Goal: Task Accomplishment & Management: Manage account settings

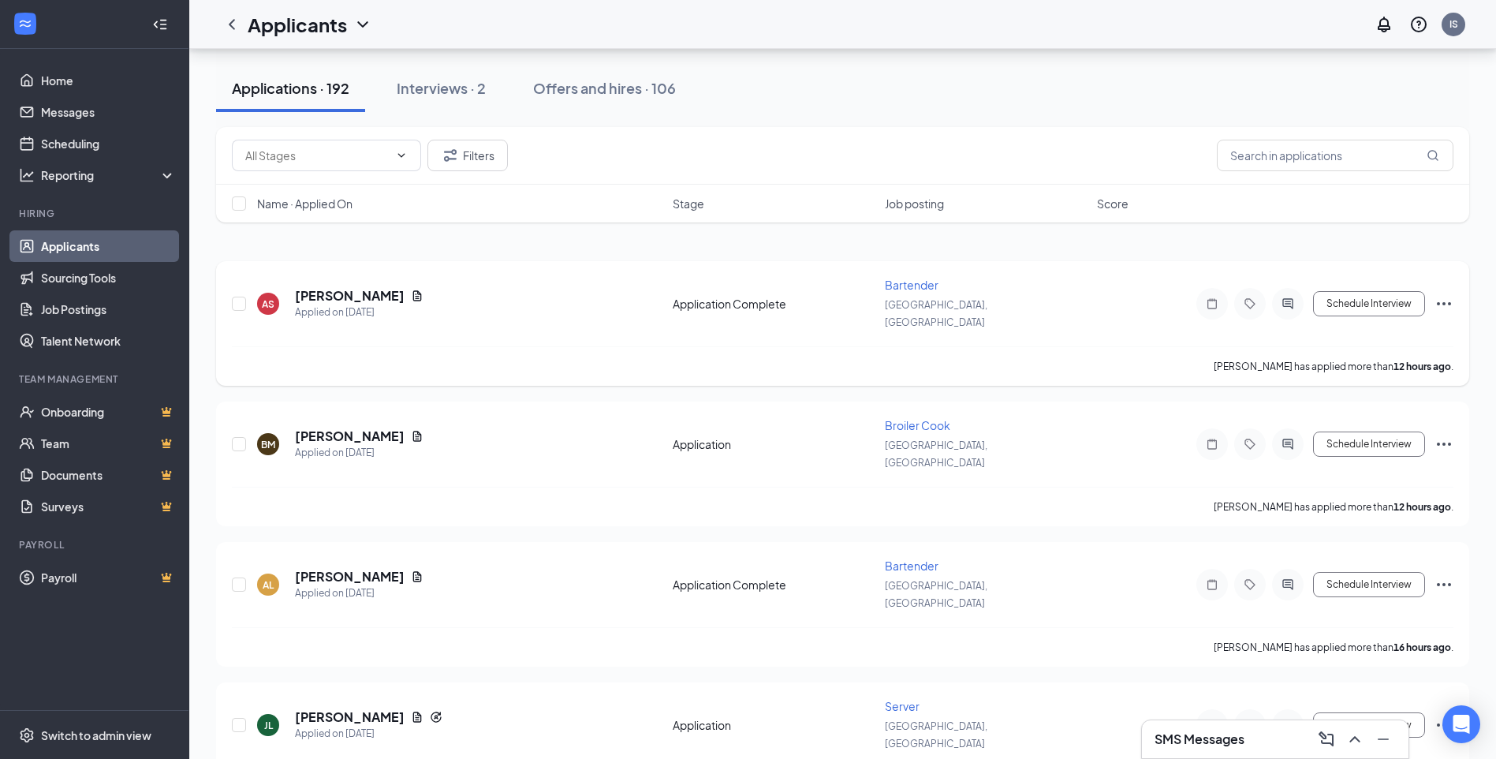
scroll to position [79, 0]
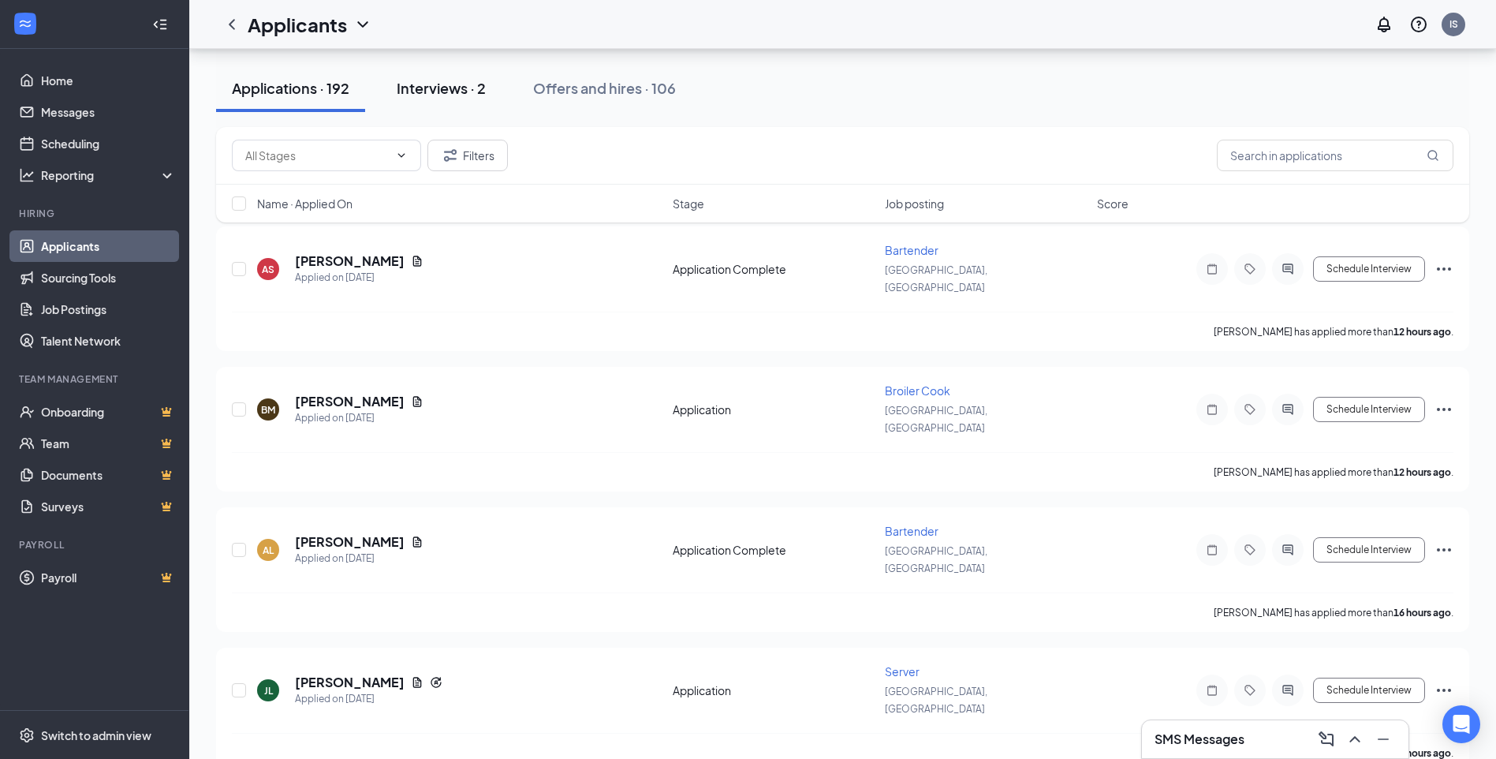
click at [431, 80] on div "Interviews · 2" at bounding box center [441, 88] width 89 height 20
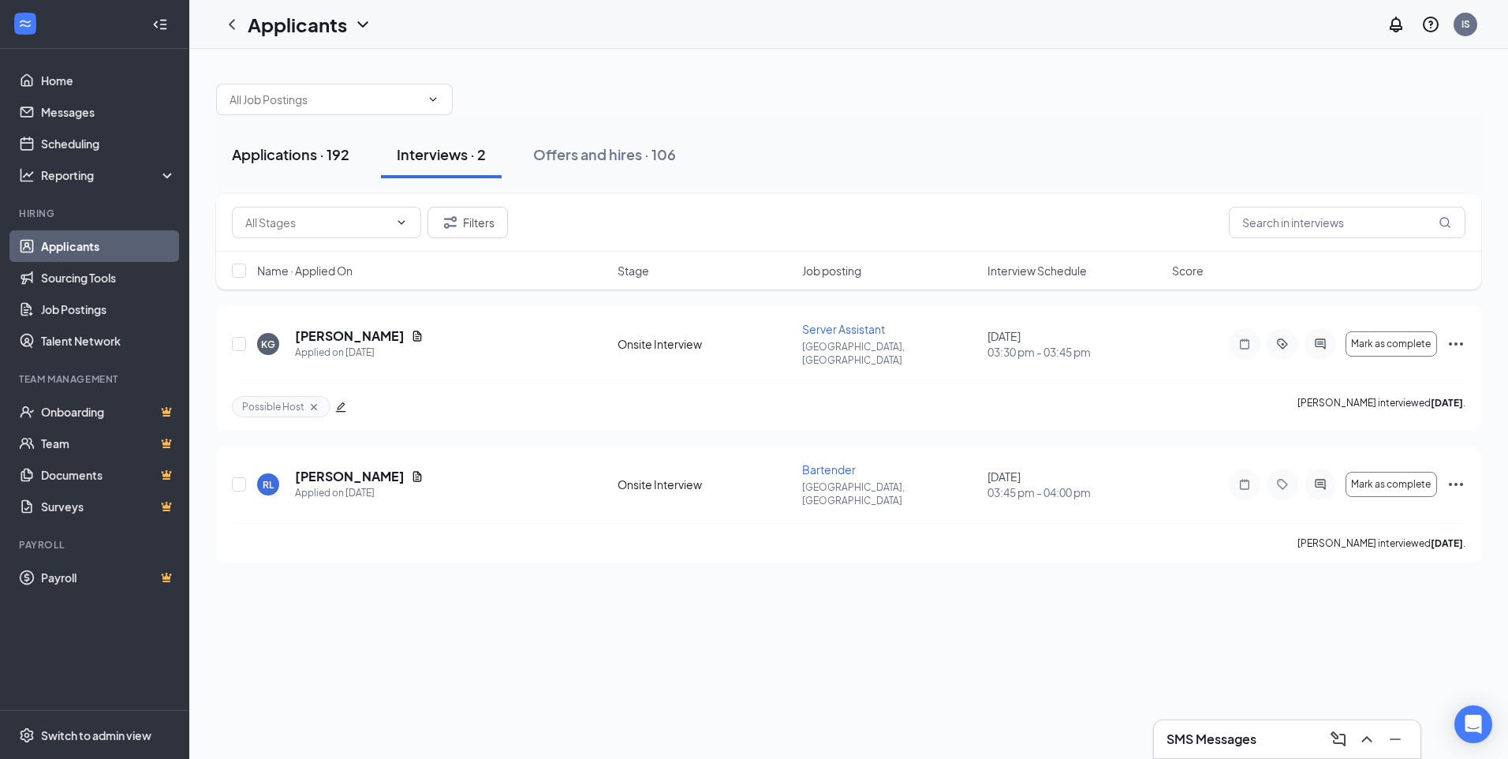
click at [299, 155] on div "Applications · 192" at bounding box center [291, 154] width 118 height 20
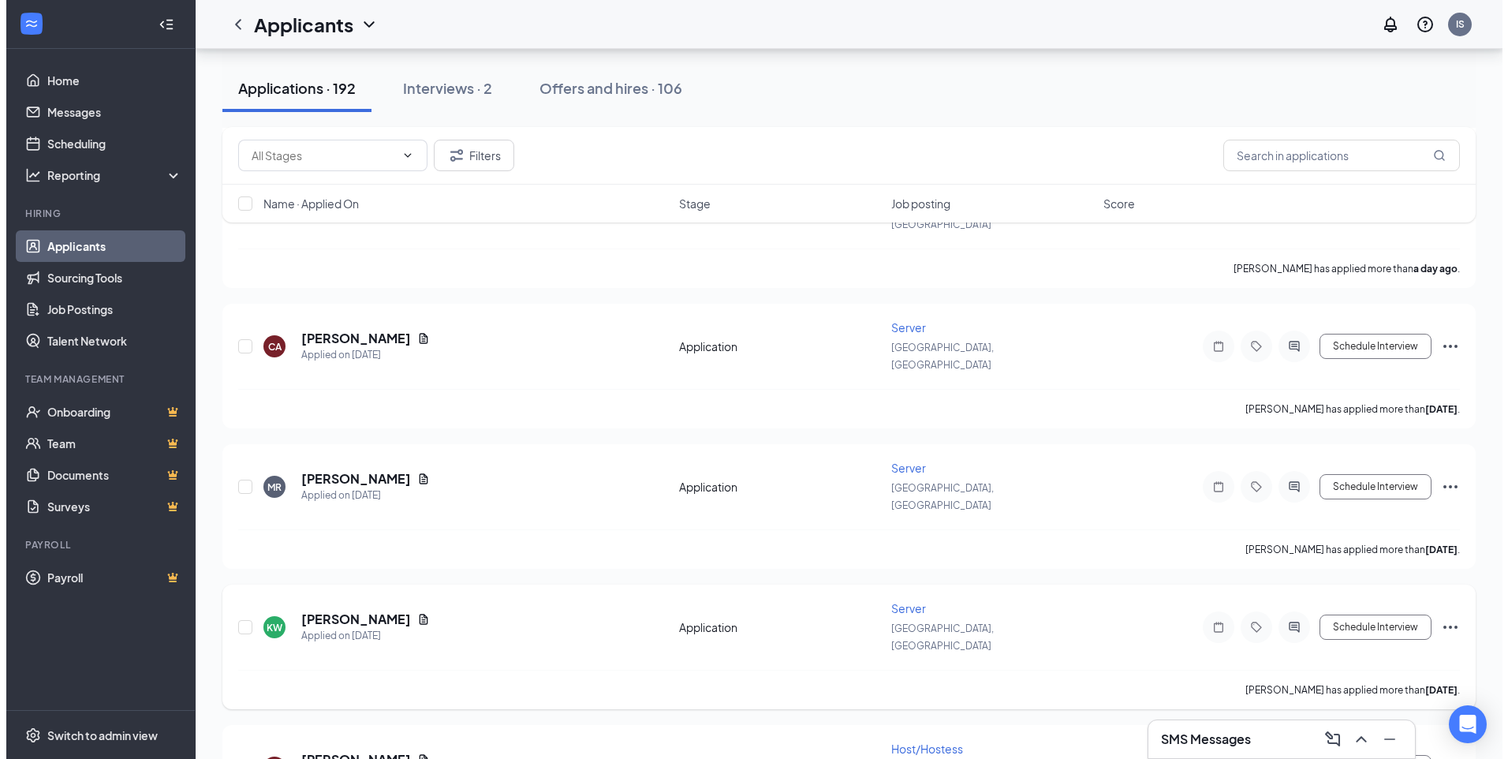
scroll to position [1262, 0]
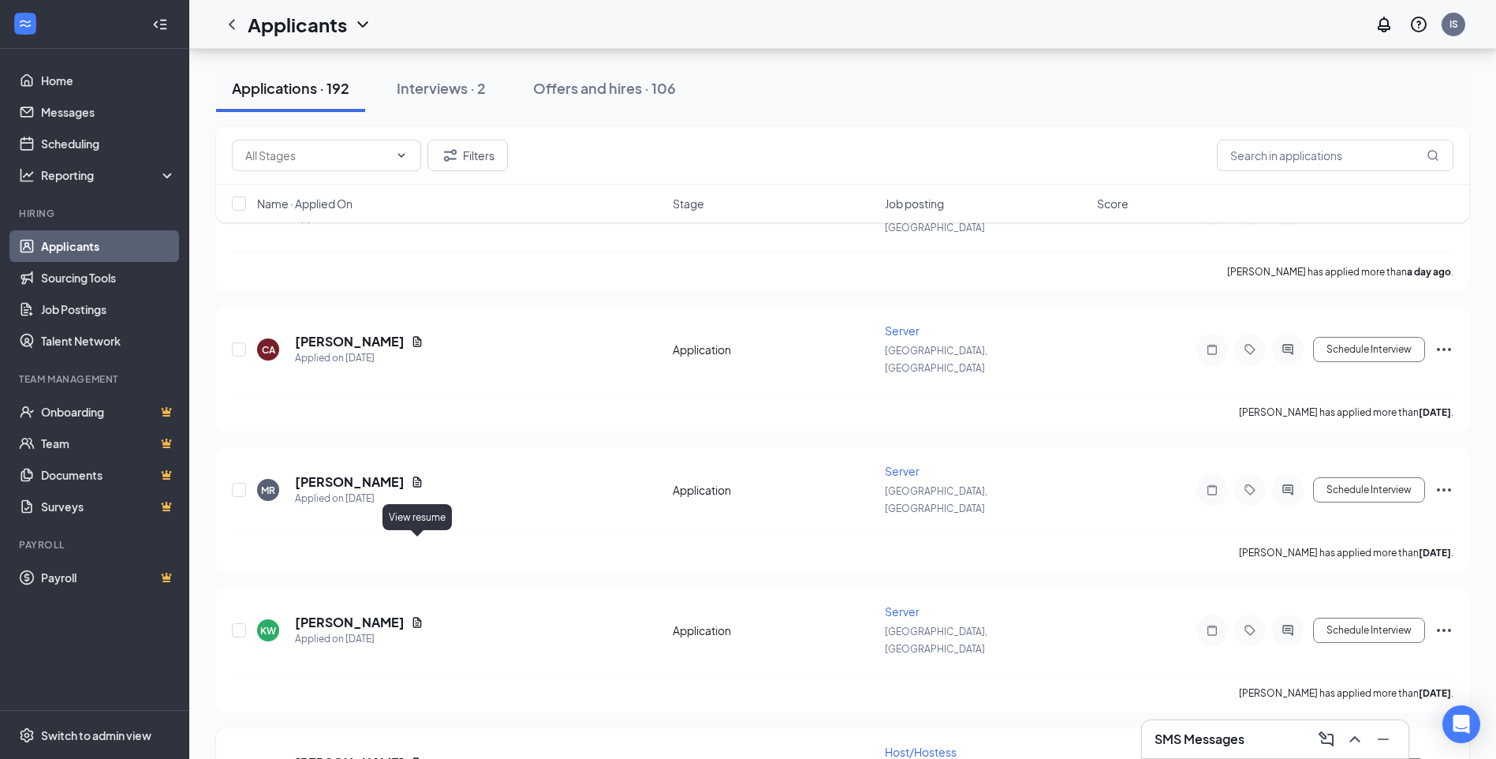
click at [417, 756] on icon "Document" at bounding box center [417, 762] width 13 height 13
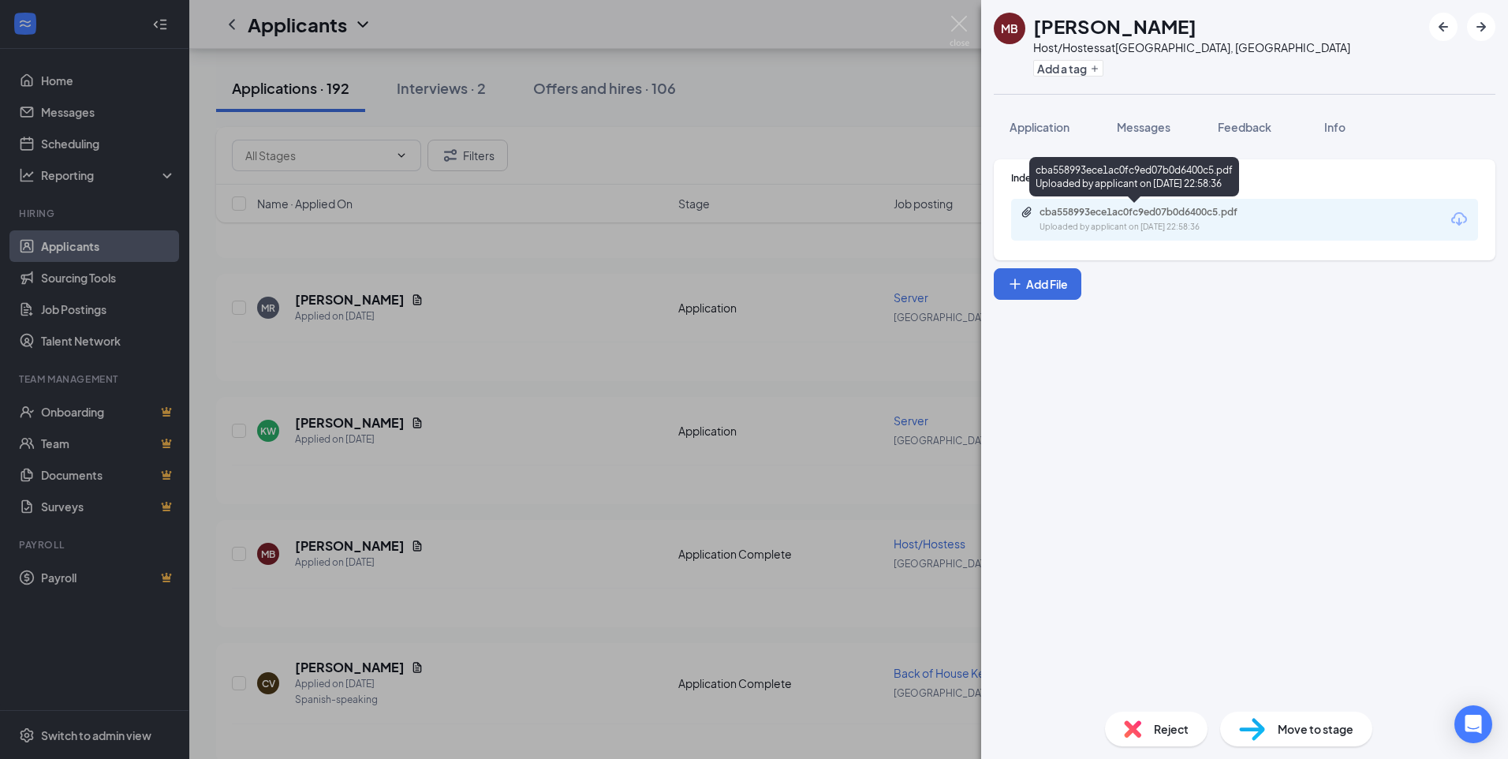
click at [1190, 211] on div "cba558993ece1ac0fc9ed07b0d6400c5.pdf" at bounding box center [1150, 212] width 221 height 13
click at [1043, 129] on span "Application" at bounding box center [1040, 127] width 60 height 14
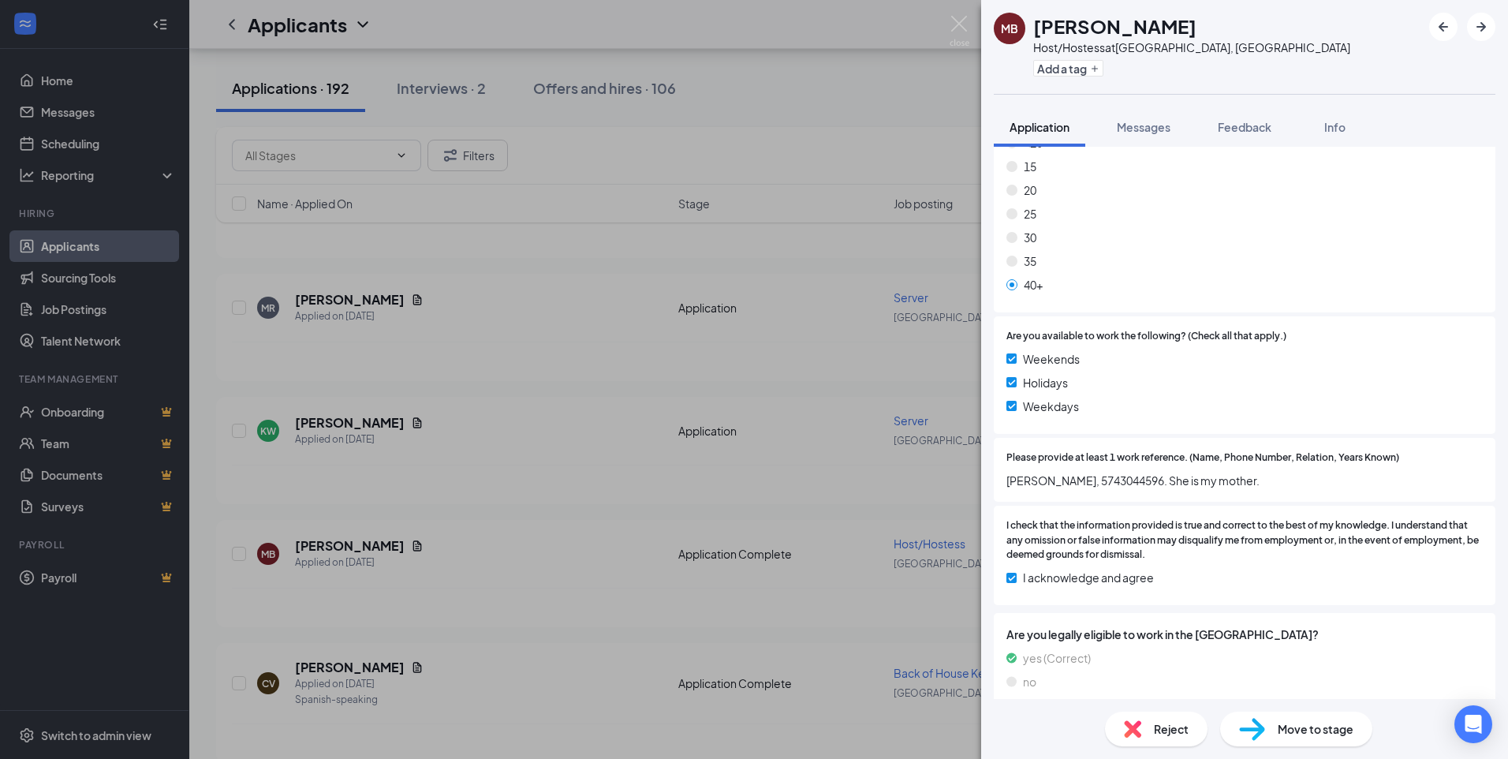
scroll to position [1040, 0]
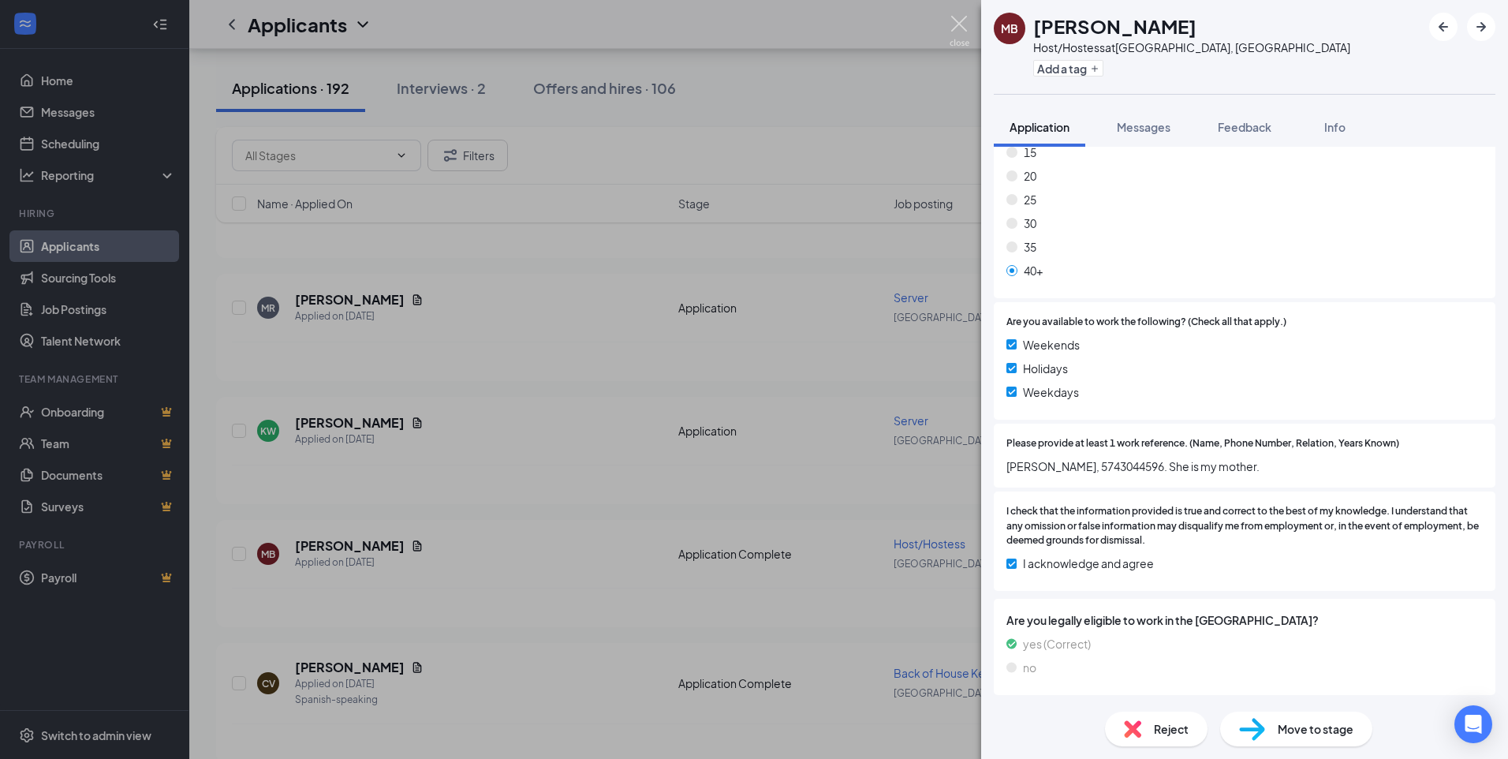
click at [963, 17] on img at bounding box center [960, 31] width 20 height 31
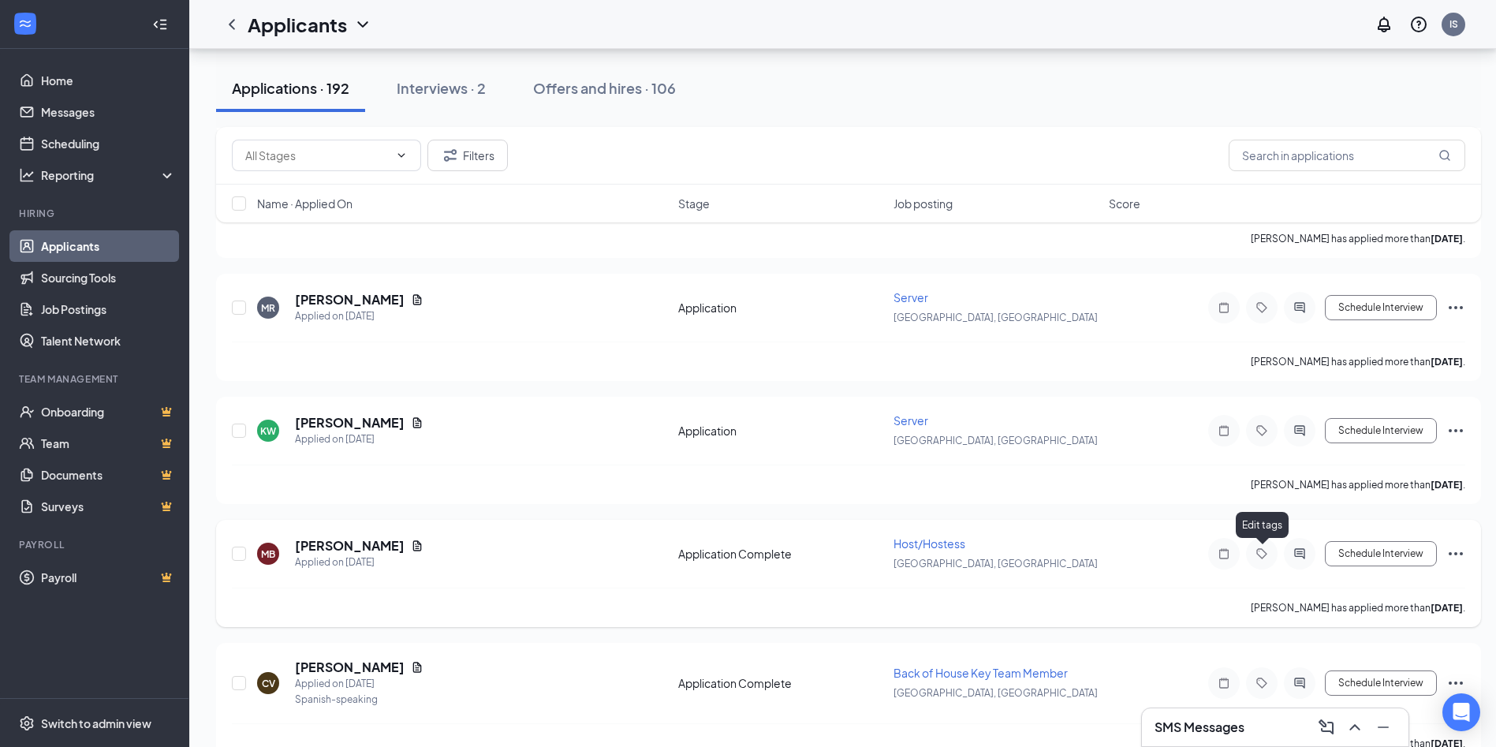
click at [1254, 555] on icon "Tag" at bounding box center [1262, 553] width 19 height 13
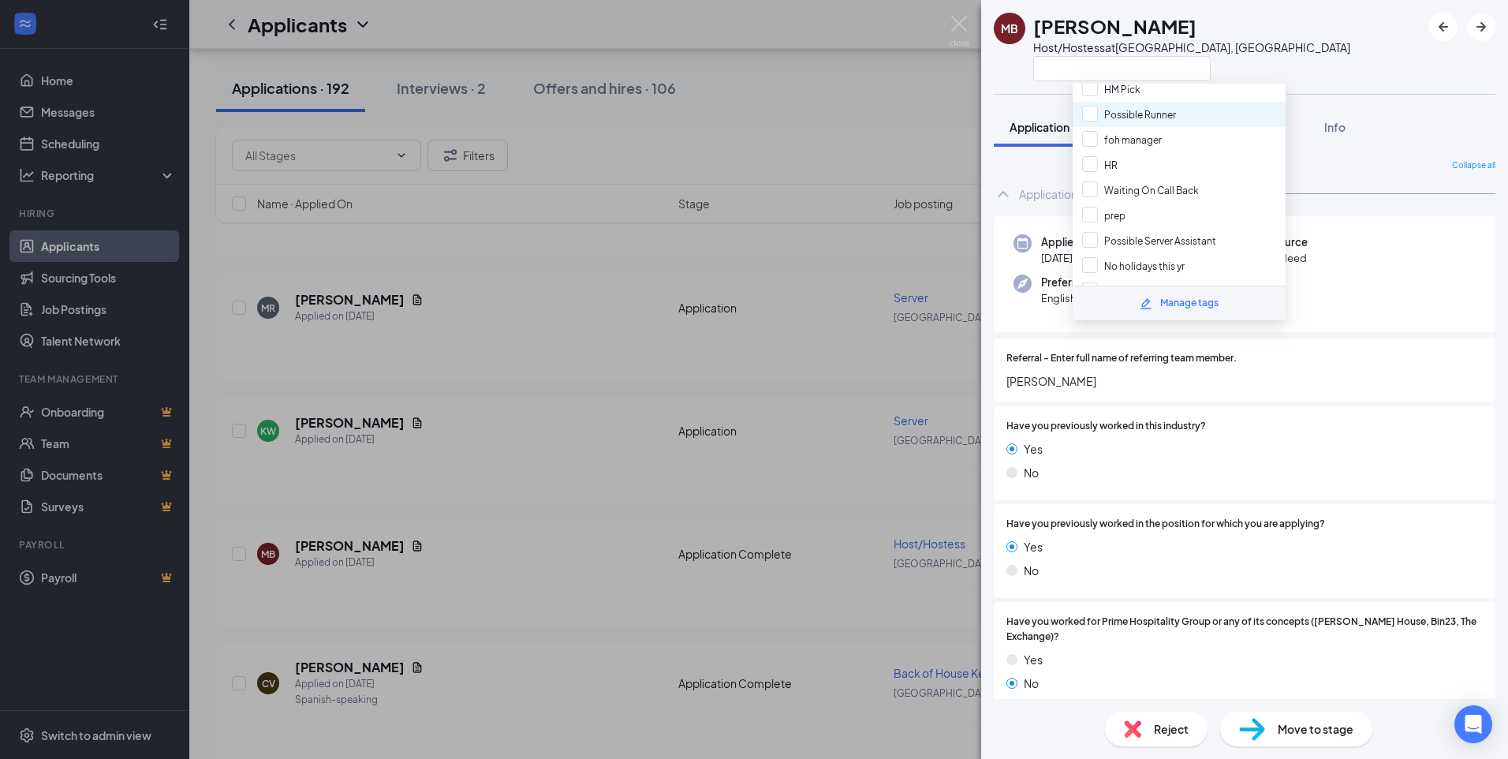
scroll to position [79, 0]
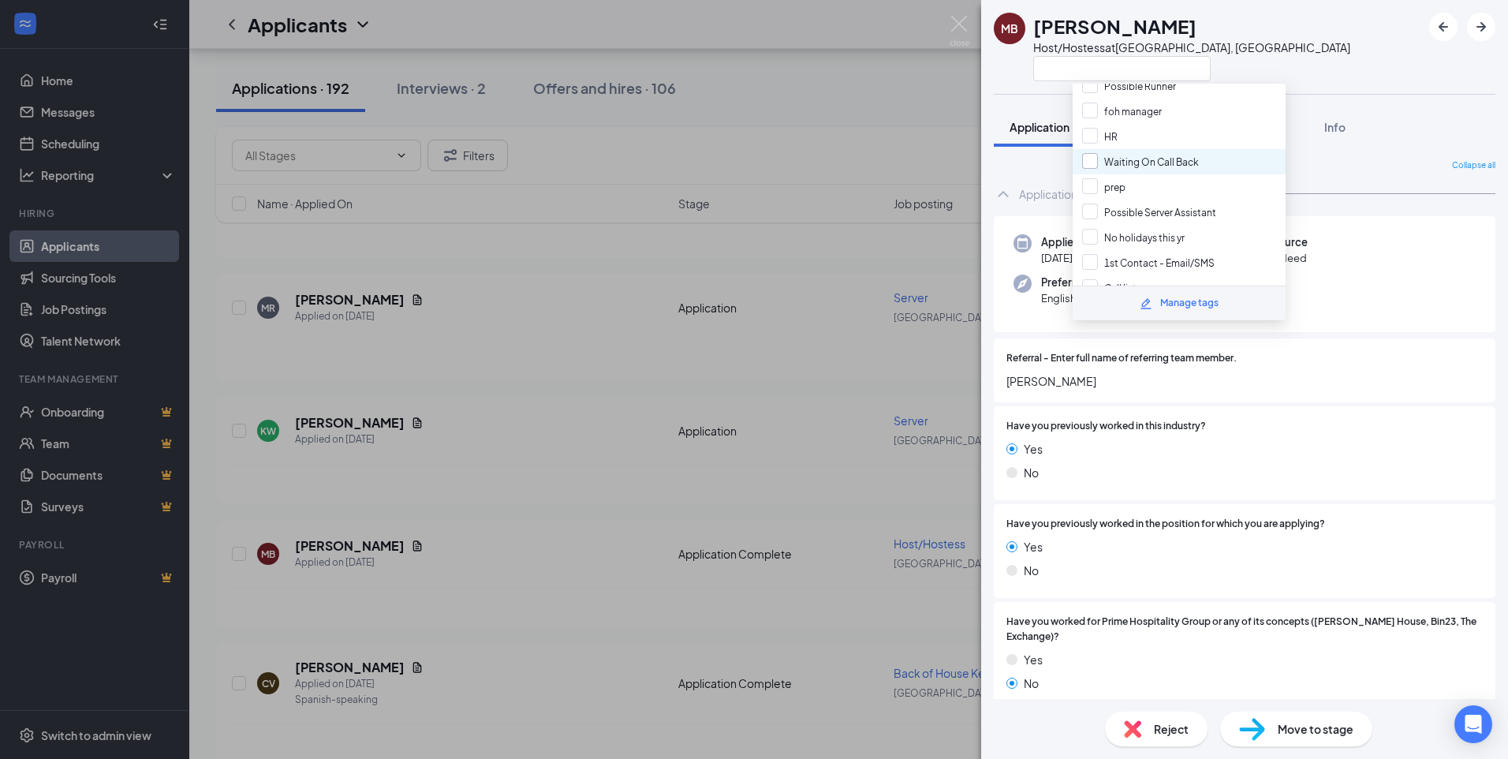
click at [1088, 158] on input "Waiting On Call Back" at bounding box center [1140, 161] width 117 height 17
checkbox input "true"
click at [1089, 177] on input "hostess" at bounding box center [1111, 183] width 58 height 17
checkbox input "true"
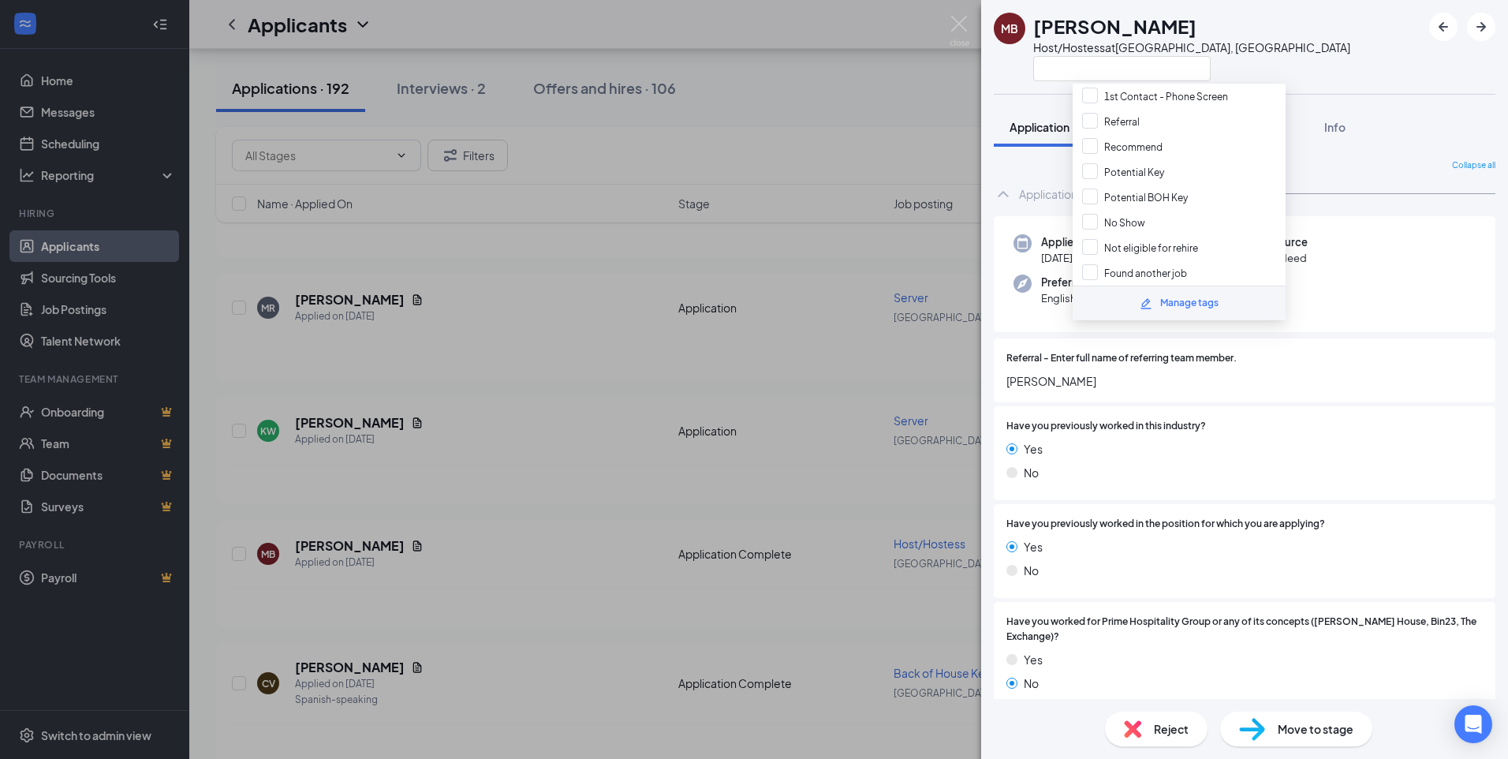
scroll to position [343, 0]
click at [1096, 199] on input "Referral" at bounding box center [1111, 200] width 58 height 17
checkbox input "true"
click at [842, 249] on div "MB [PERSON_NAME] Host/Hostess at [GEOGRAPHIC_DATA], IN Application Messages Fee…" at bounding box center [754, 379] width 1508 height 759
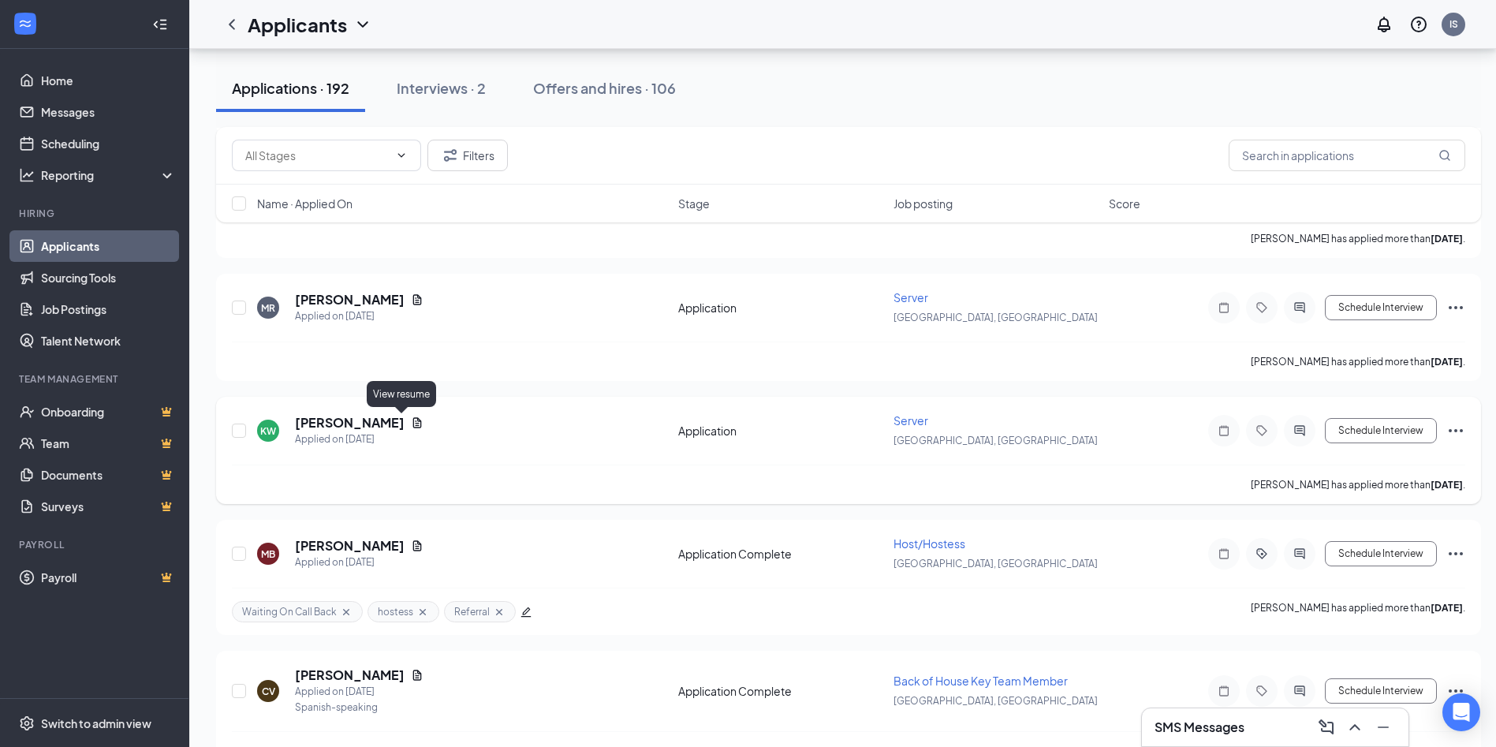
click at [411, 420] on icon "Document" at bounding box center [417, 422] width 13 height 13
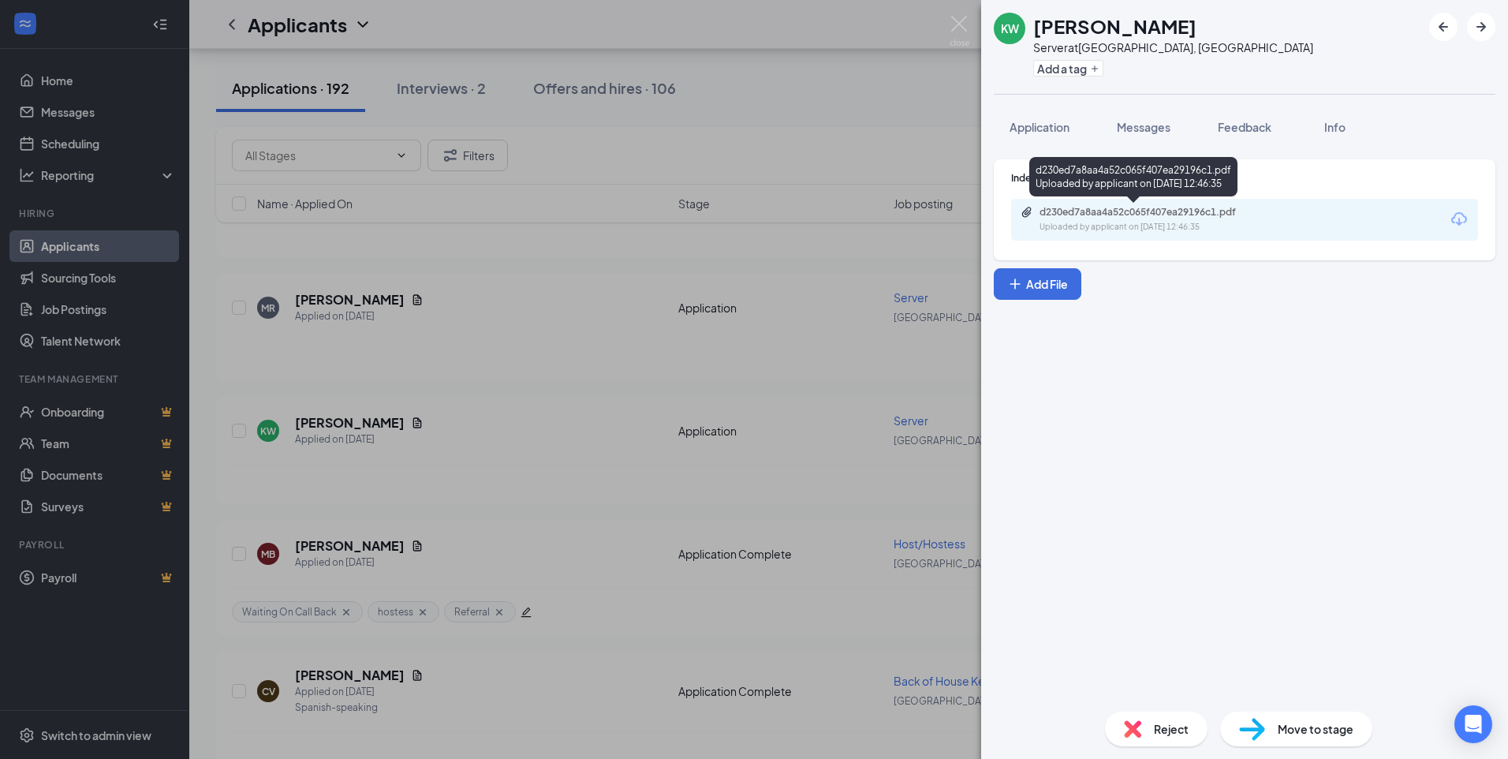
click at [1110, 217] on div "d230ed7a8aa4a52c065f407ea29196c1.pdf" at bounding box center [1150, 212] width 221 height 13
click at [1039, 125] on span "Application" at bounding box center [1040, 127] width 60 height 14
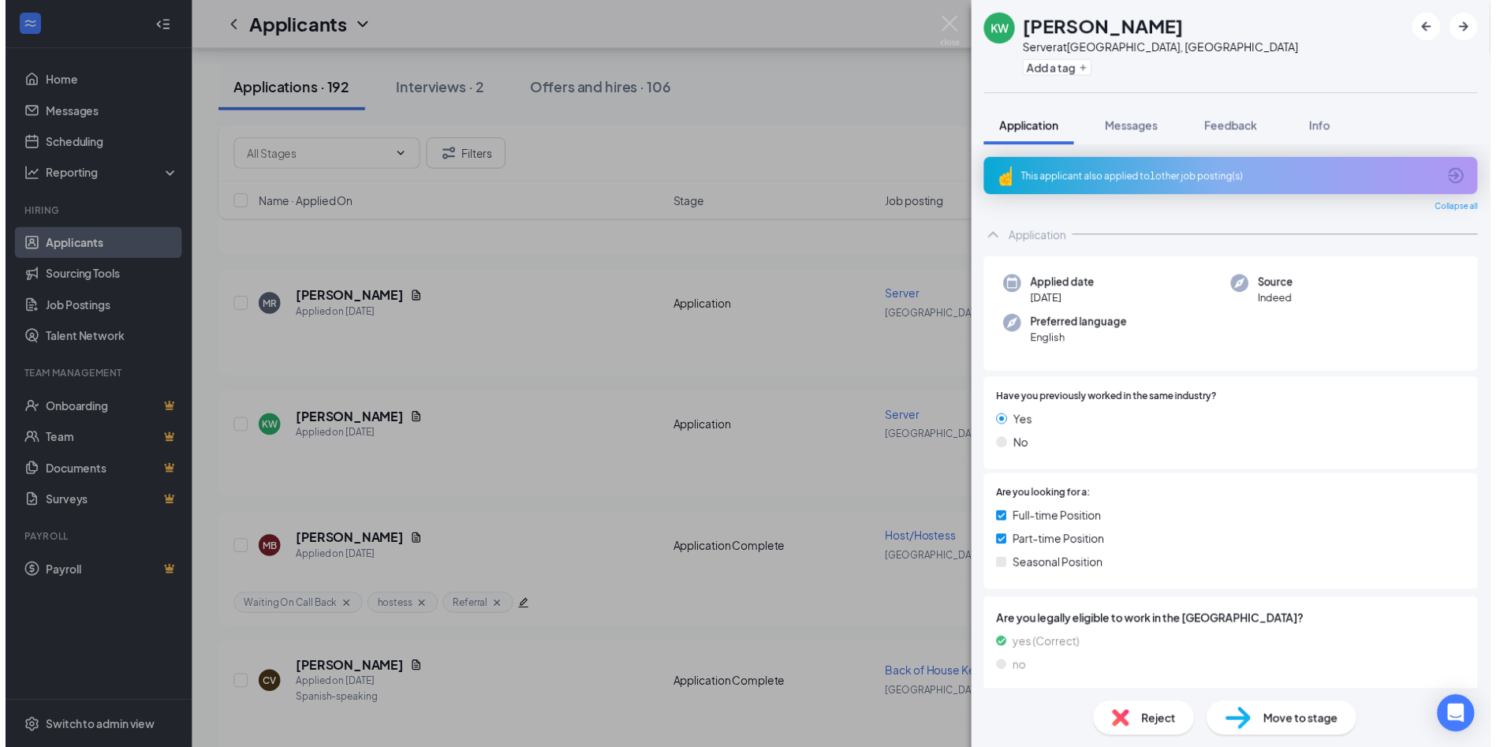
scroll to position [1, 0]
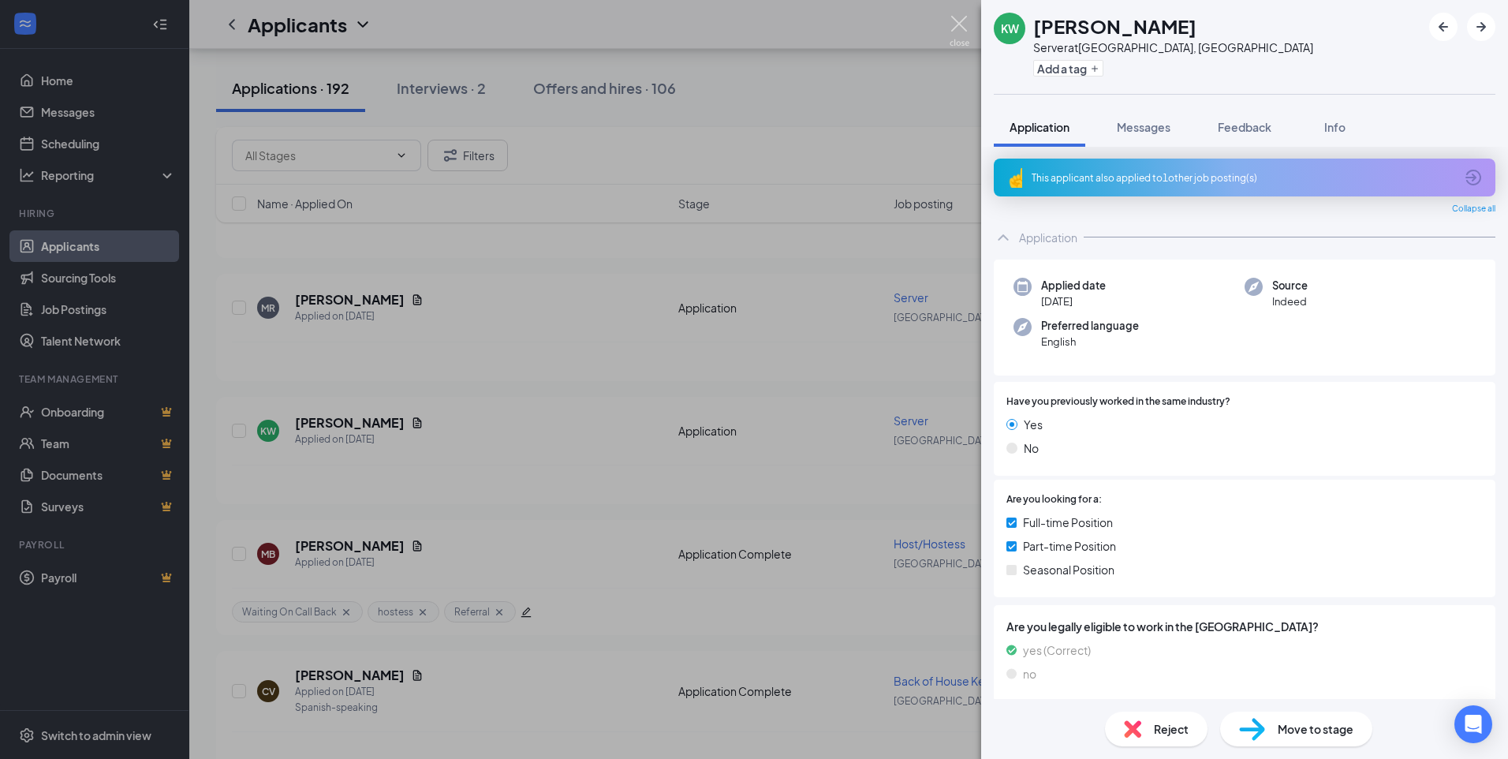
click at [960, 17] on img at bounding box center [960, 31] width 20 height 31
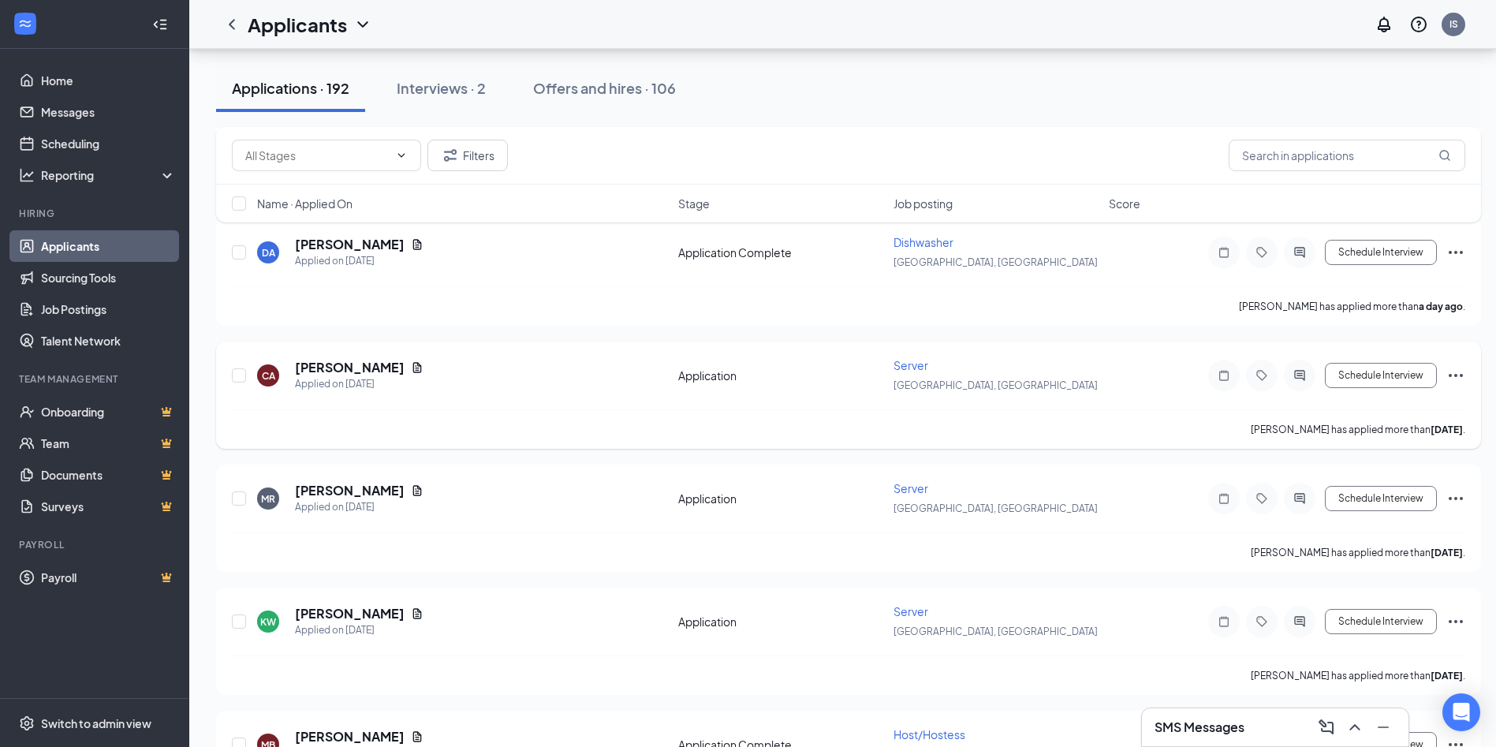
scroll to position [1025, 0]
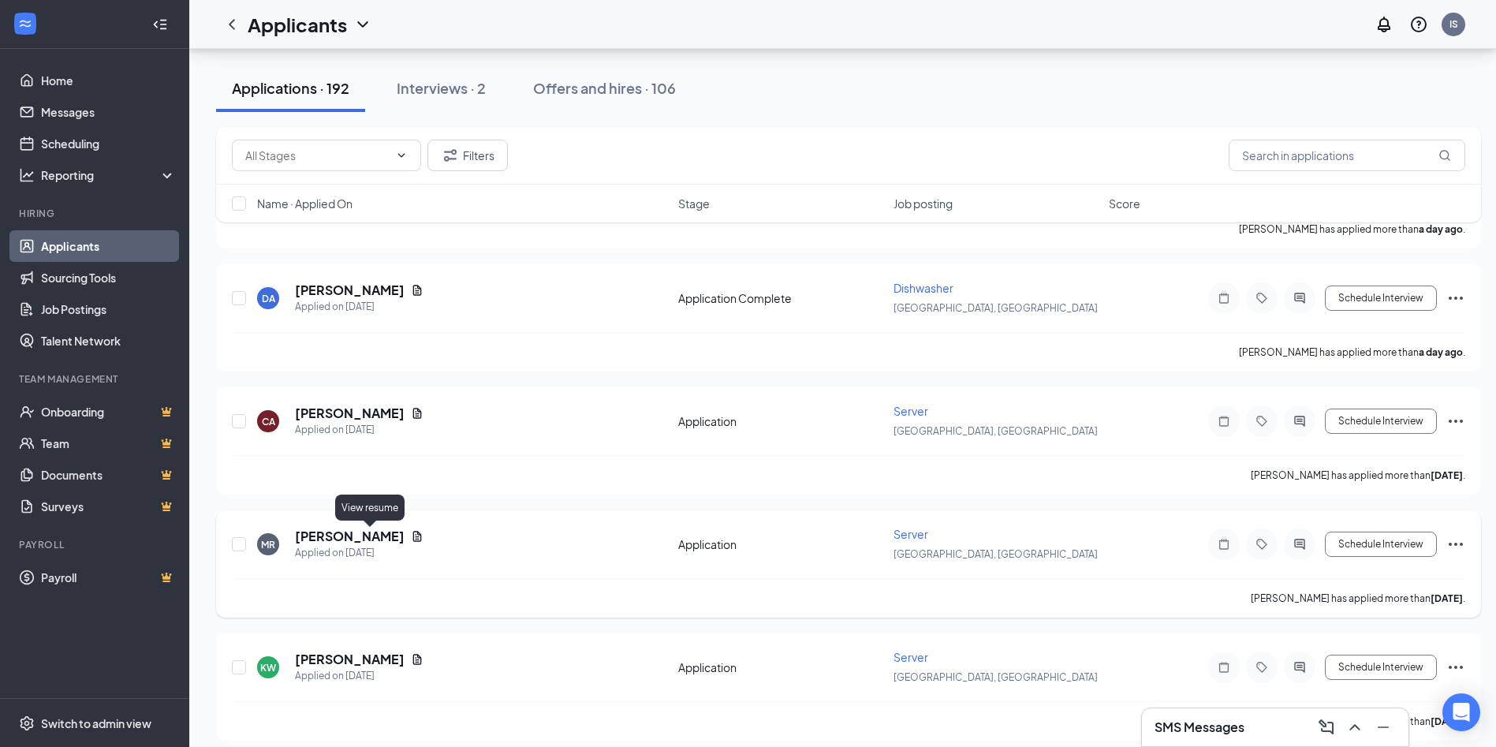
click at [413, 537] on icon "Document" at bounding box center [417, 536] width 9 height 10
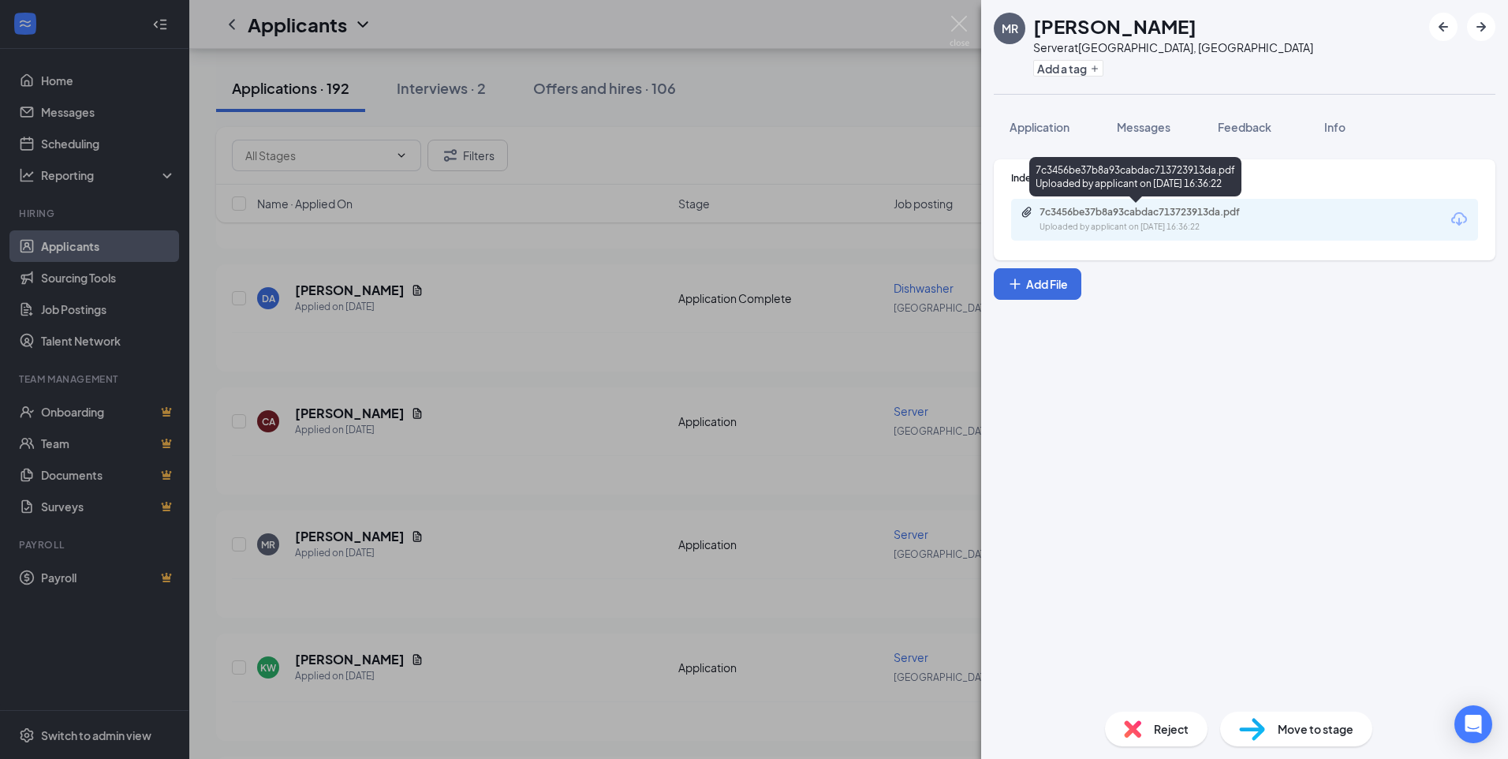
click at [1154, 218] on div "7c3456be37b8a93cabdac713723913da.pdf Uploaded by applicant on [DATE] 16:36:22" at bounding box center [1149, 220] width 256 height 28
click at [1034, 135] on button "Application" at bounding box center [1039, 126] width 91 height 39
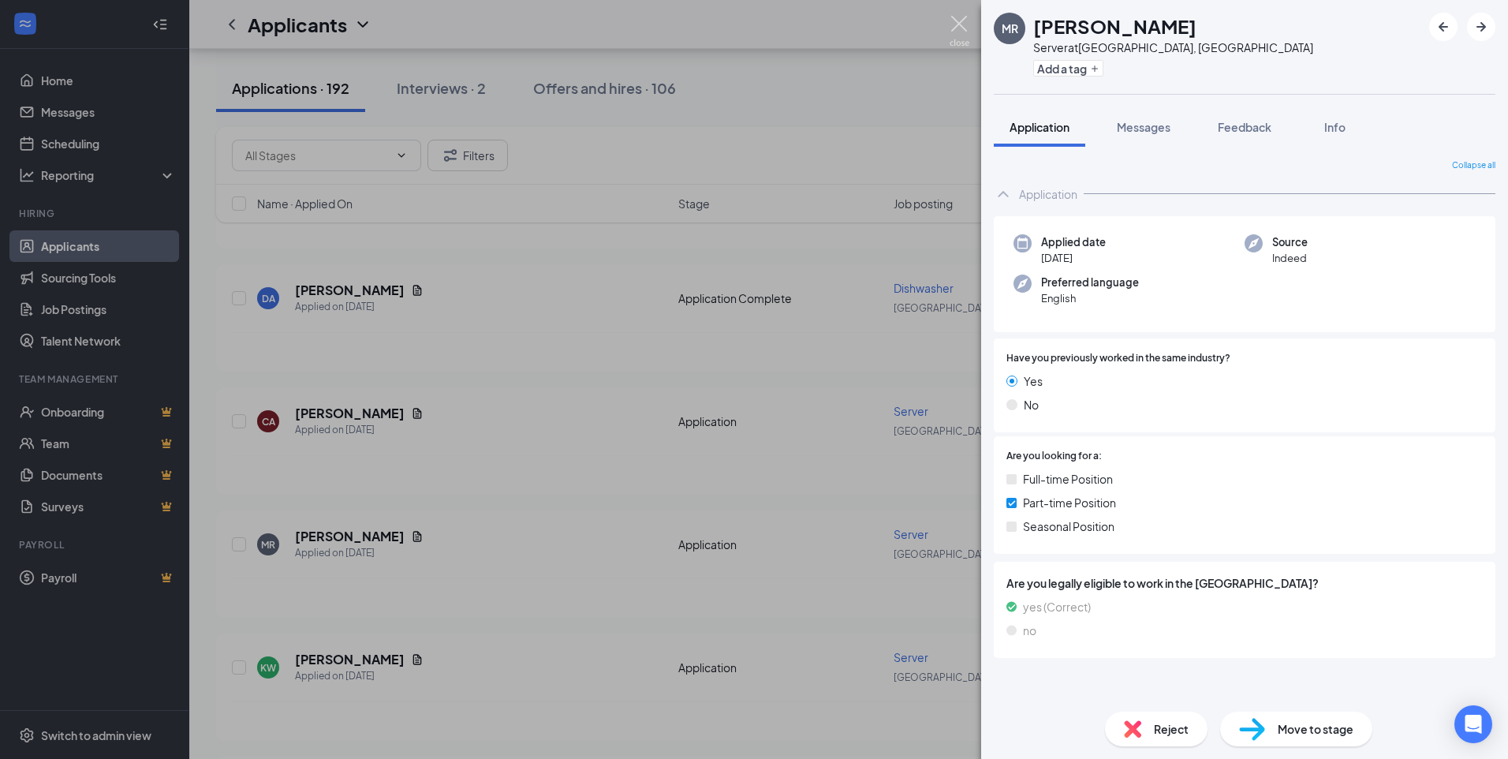
click at [956, 22] on img at bounding box center [960, 31] width 20 height 31
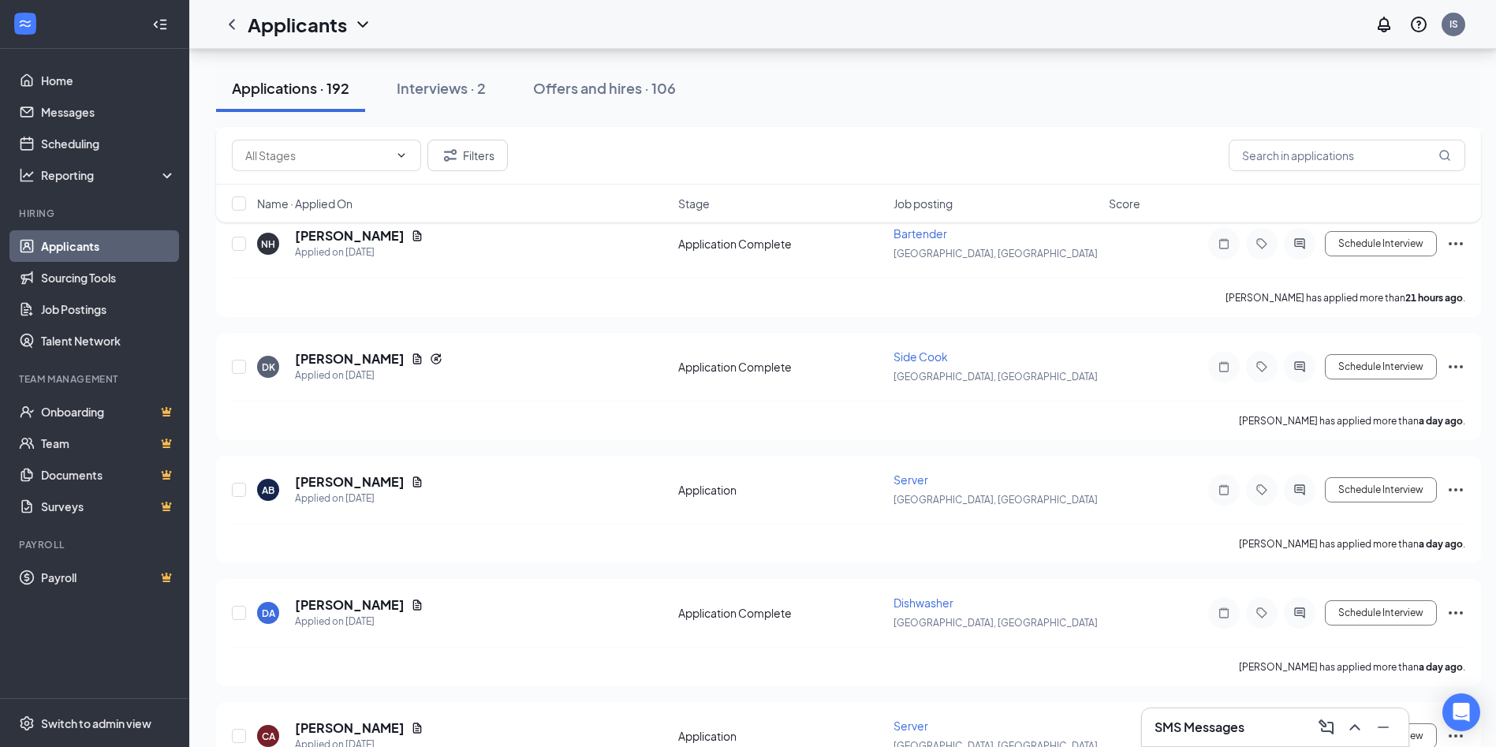
scroll to position [710, 0]
click at [413, 487] on icon "Document" at bounding box center [417, 482] width 9 height 10
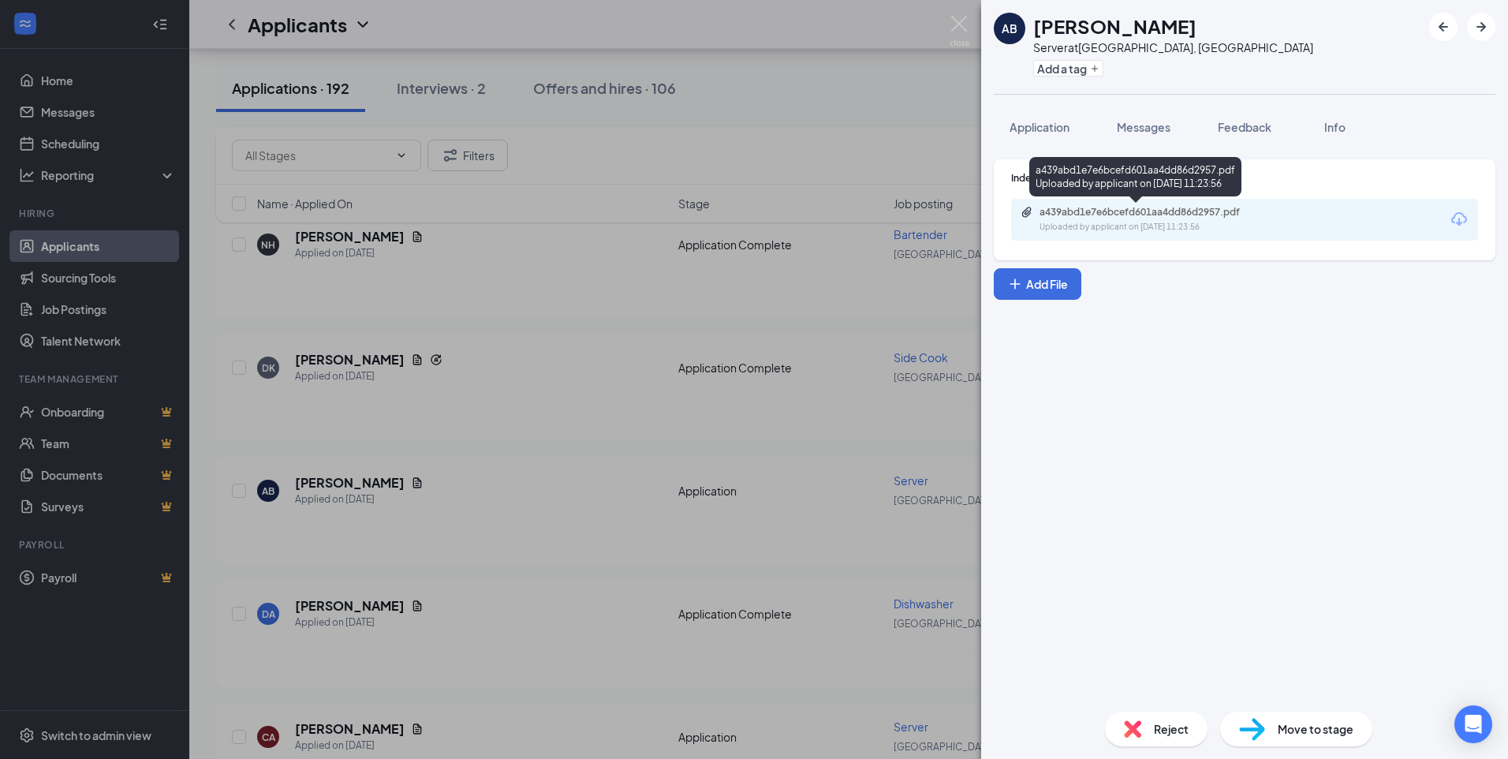
click at [1155, 223] on div "Uploaded by applicant on [DATE] 11:23:56" at bounding box center [1158, 227] width 237 height 13
click at [1026, 127] on span "Application" at bounding box center [1040, 127] width 60 height 14
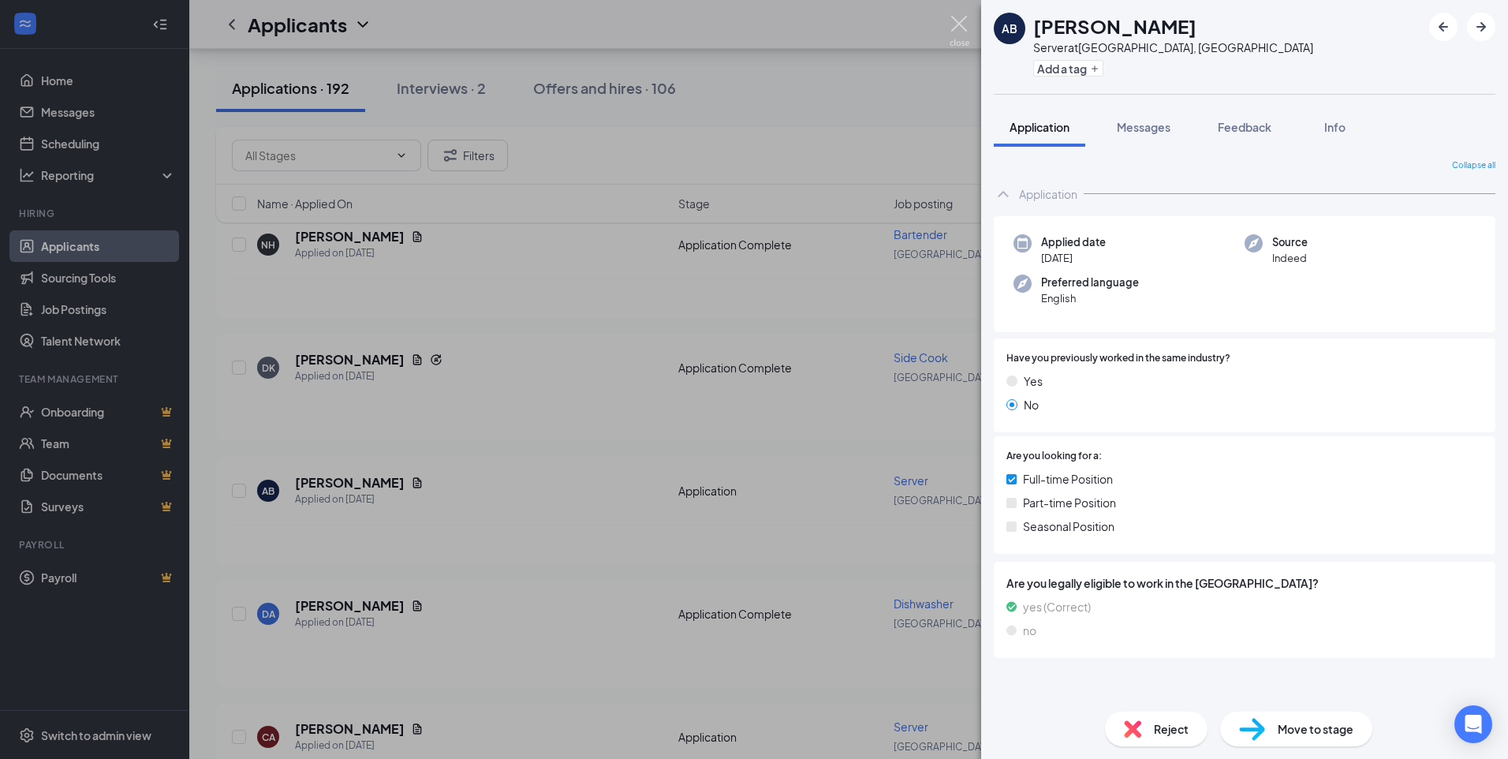
click at [961, 19] on img at bounding box center [960, 31] width 20 height 31
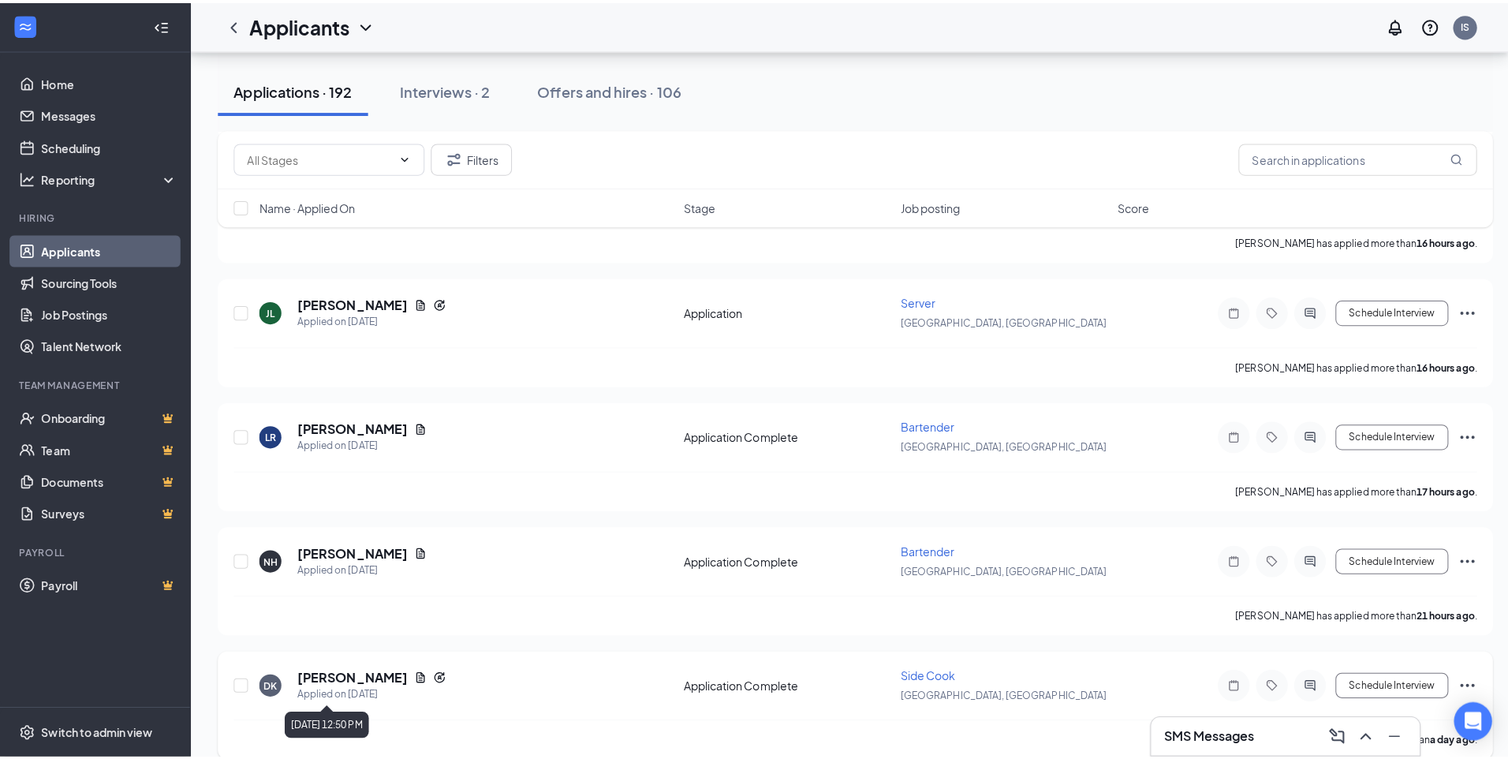
scroll to position [394, 0]
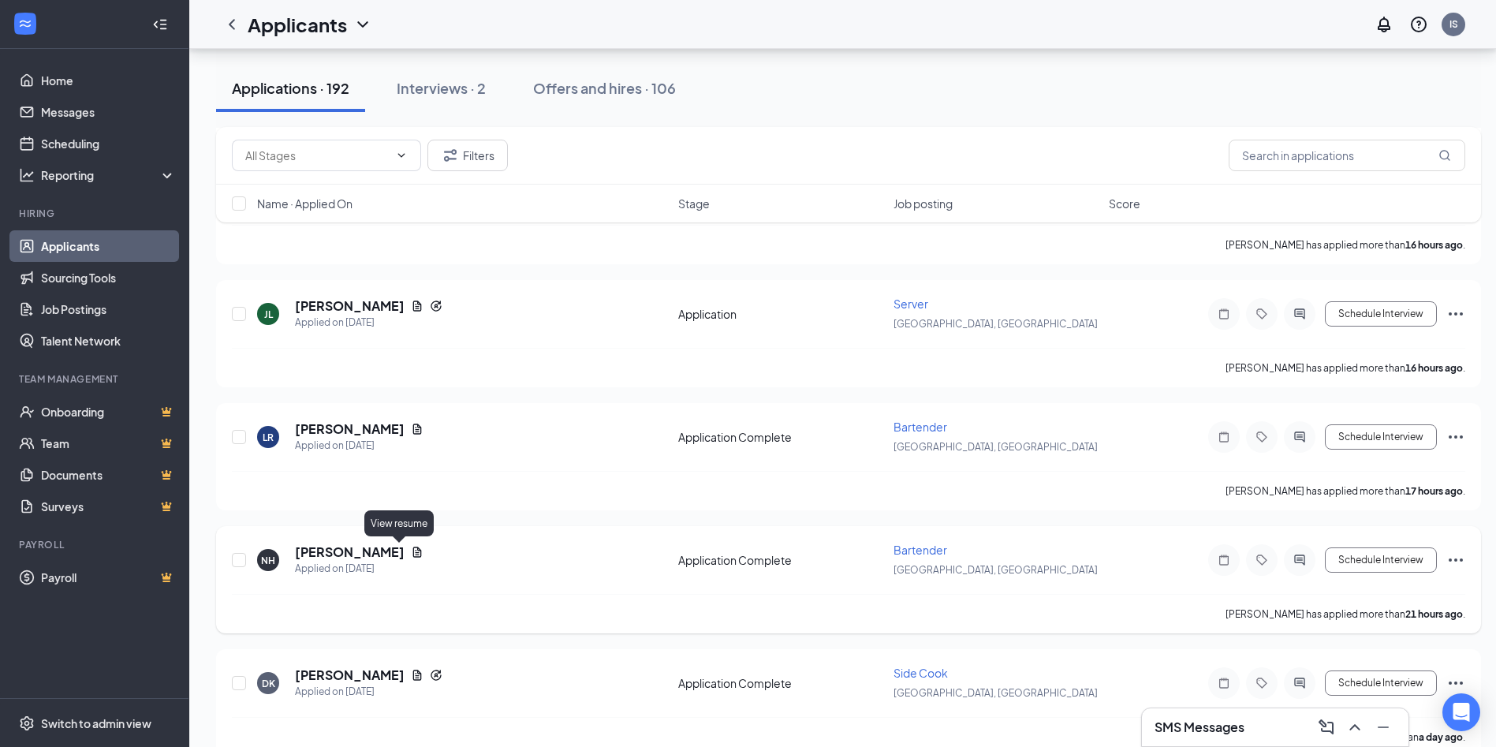
click at [411, 551] on icon "Document" at bounding box center [417, 552] width 13 height 13
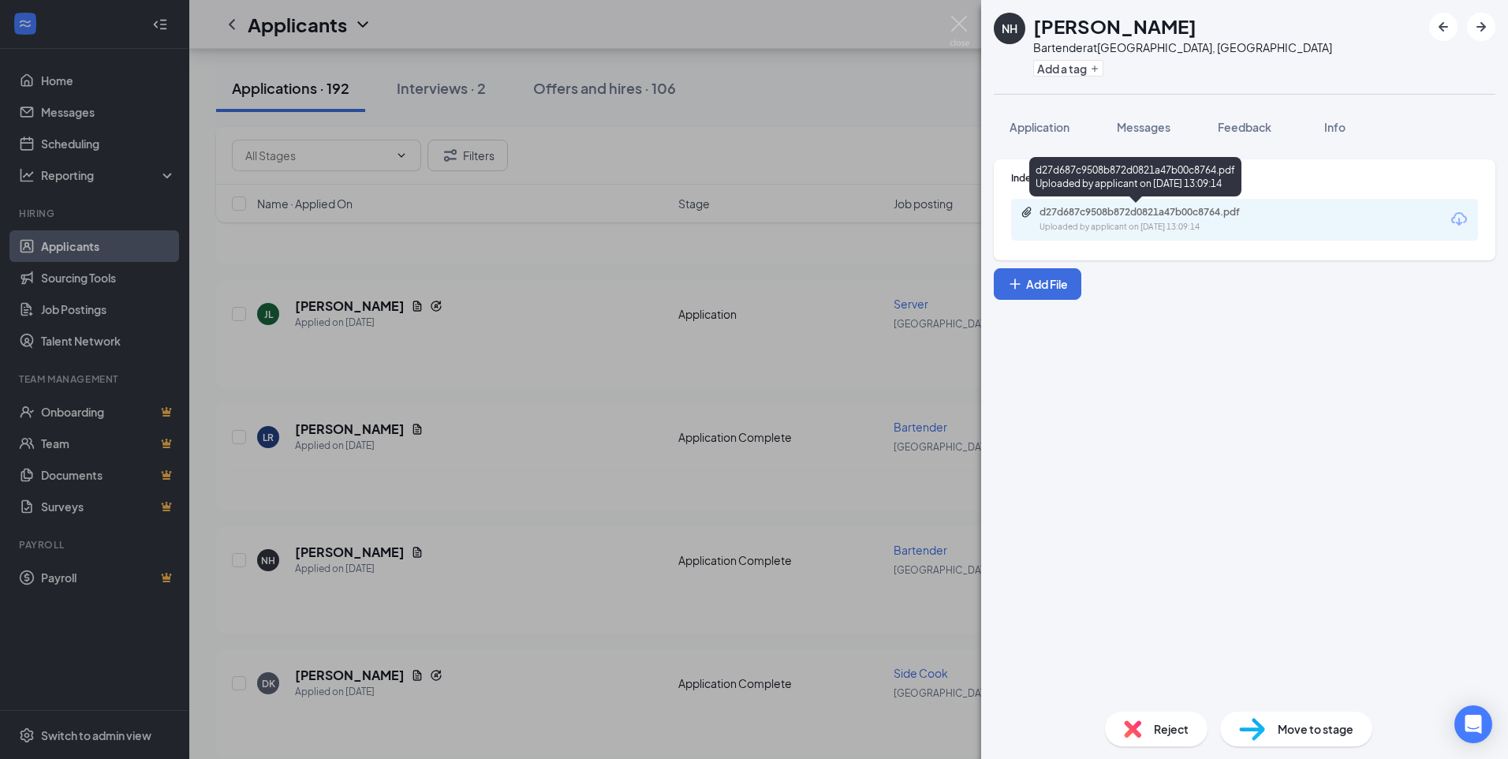
click at [1165, 211] on div "d27d687c9508b872d0821a47b00c8764.pdf" at bounding box center [1150, 212] width 221 height 13
click at [1033, 127] on span "Application" at bounding box center [1040, 127] width 60 height 14
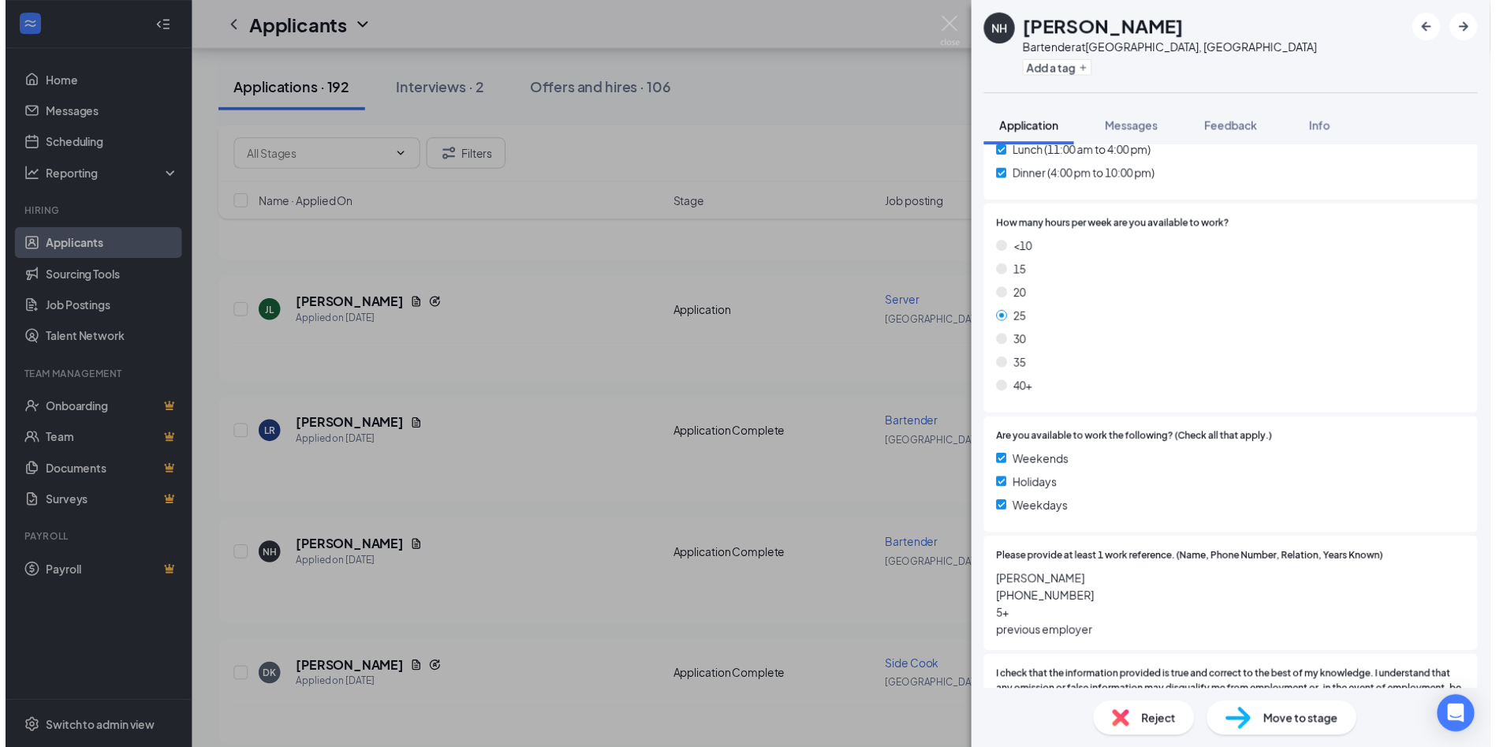
scroll to position [946, 0]
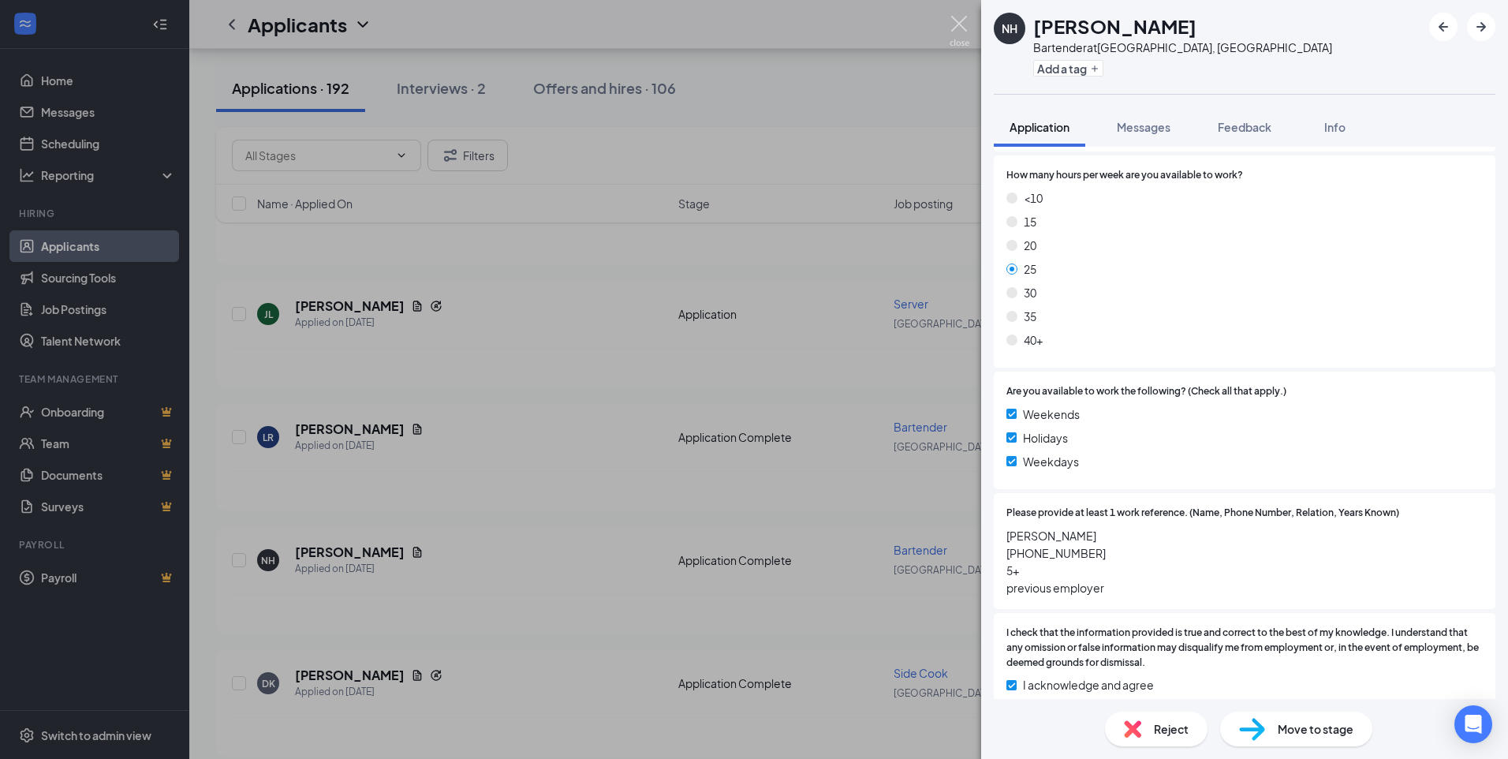
click at [957, 20] on img at bounding box center [960, 31] width 20 height 31
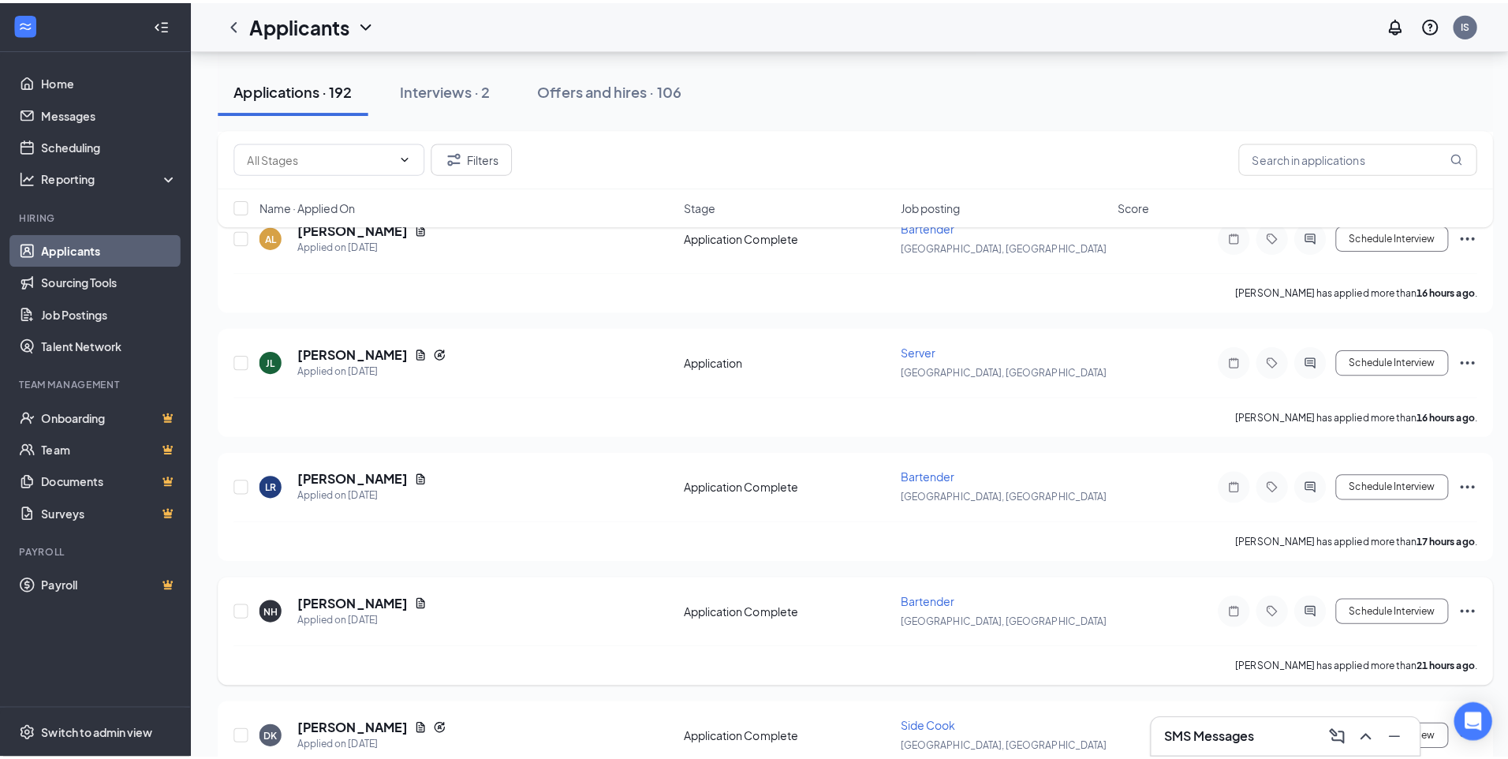
scroll to position [315, 0]
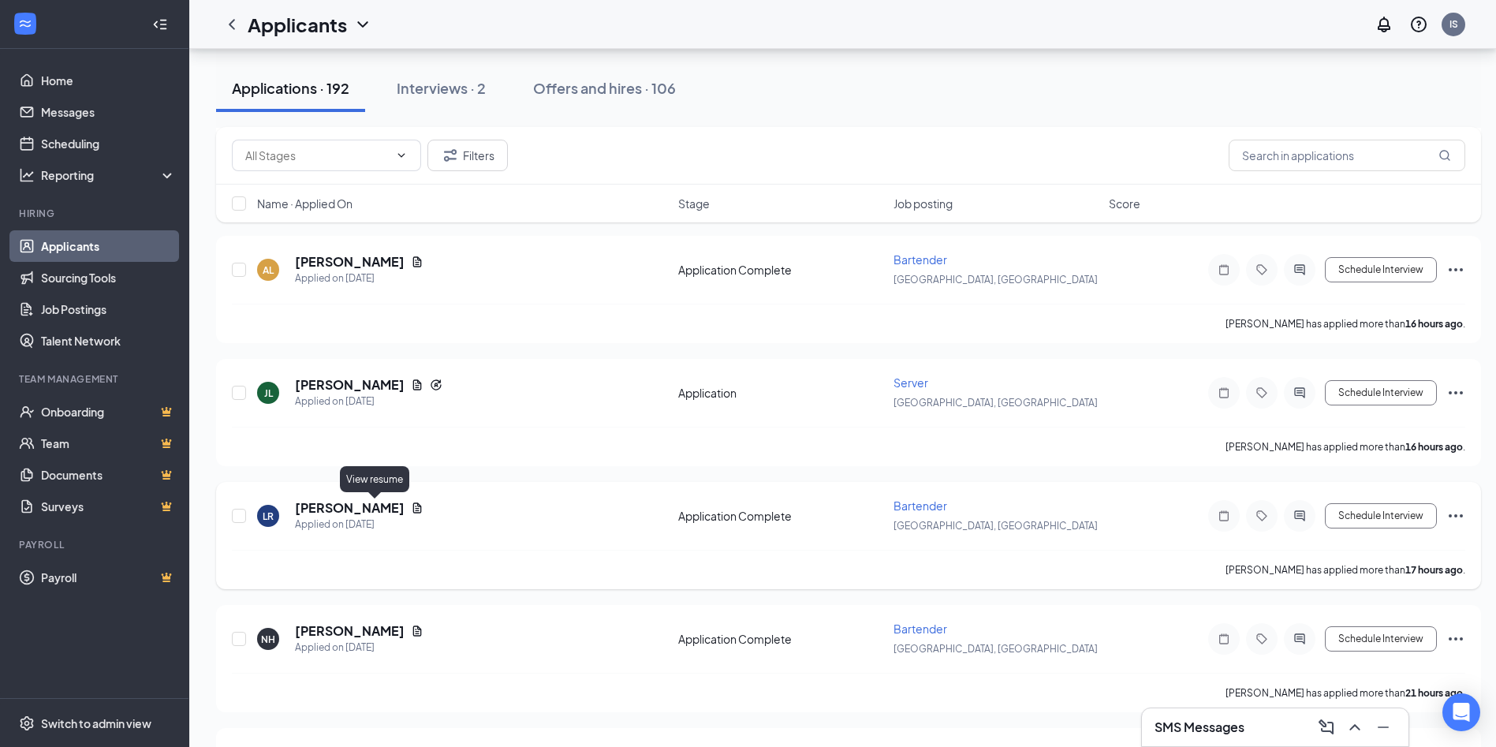
click at [413, 504] on icon "Document" at bounding box center [417, 507] width 9 height 10
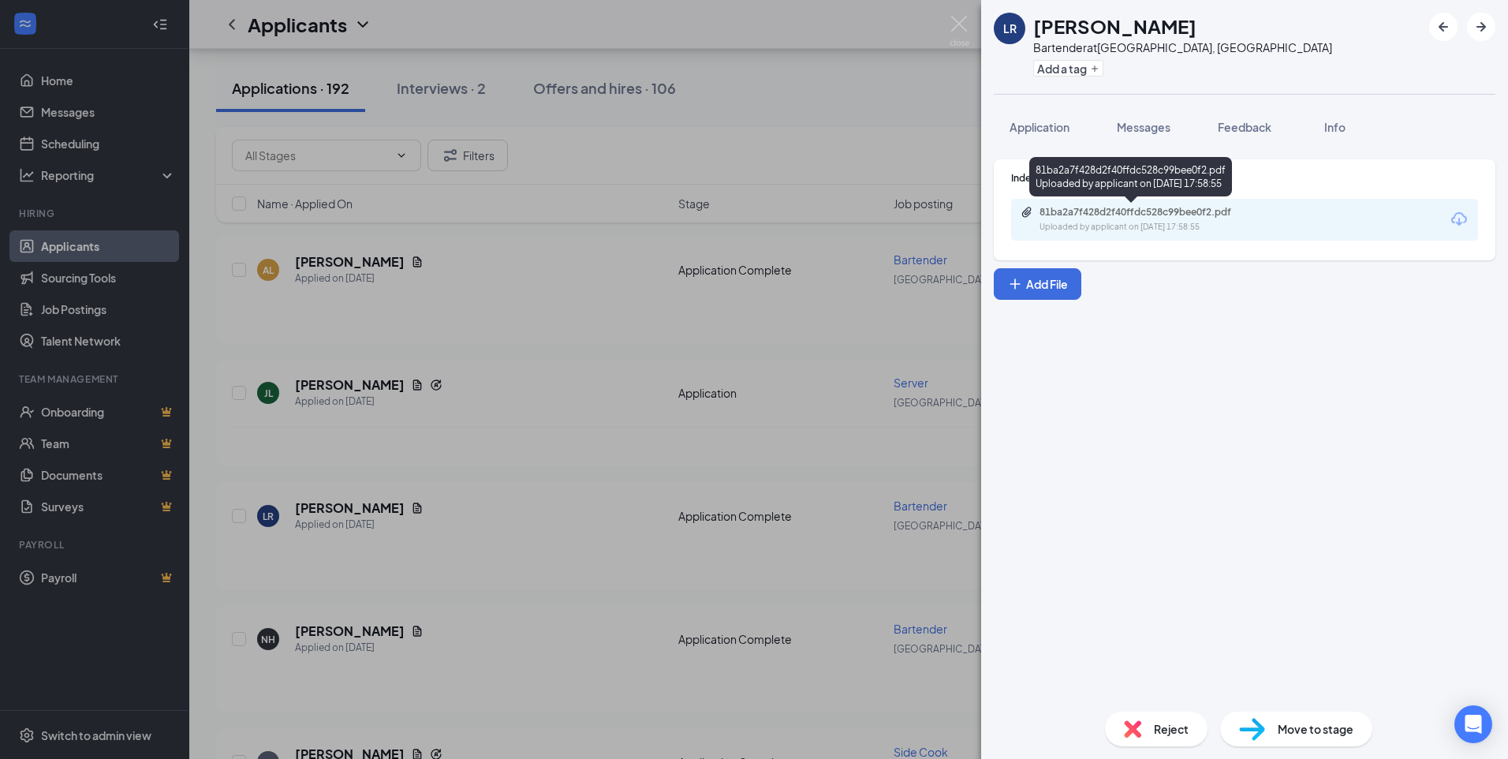
click at [1100, 211] on div "81ba2a7f428d2f40ffdc528c99bee0f2.pdf" at bounding box center [1150, 212] width 221 height 13
click at [1037, 128] on span "Application" at bounding box center [1040, 127] width 60 height 14
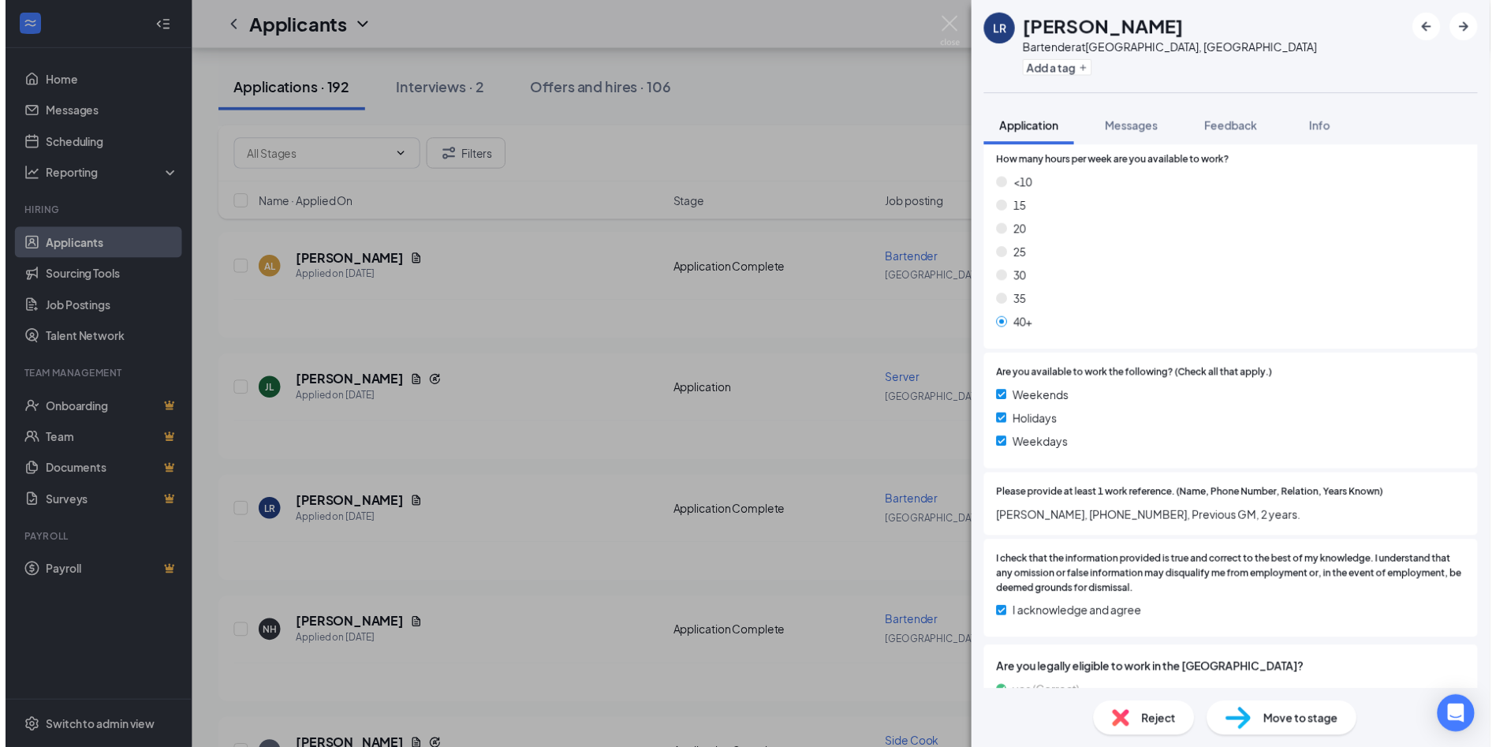
scroll to position [1016, 0]
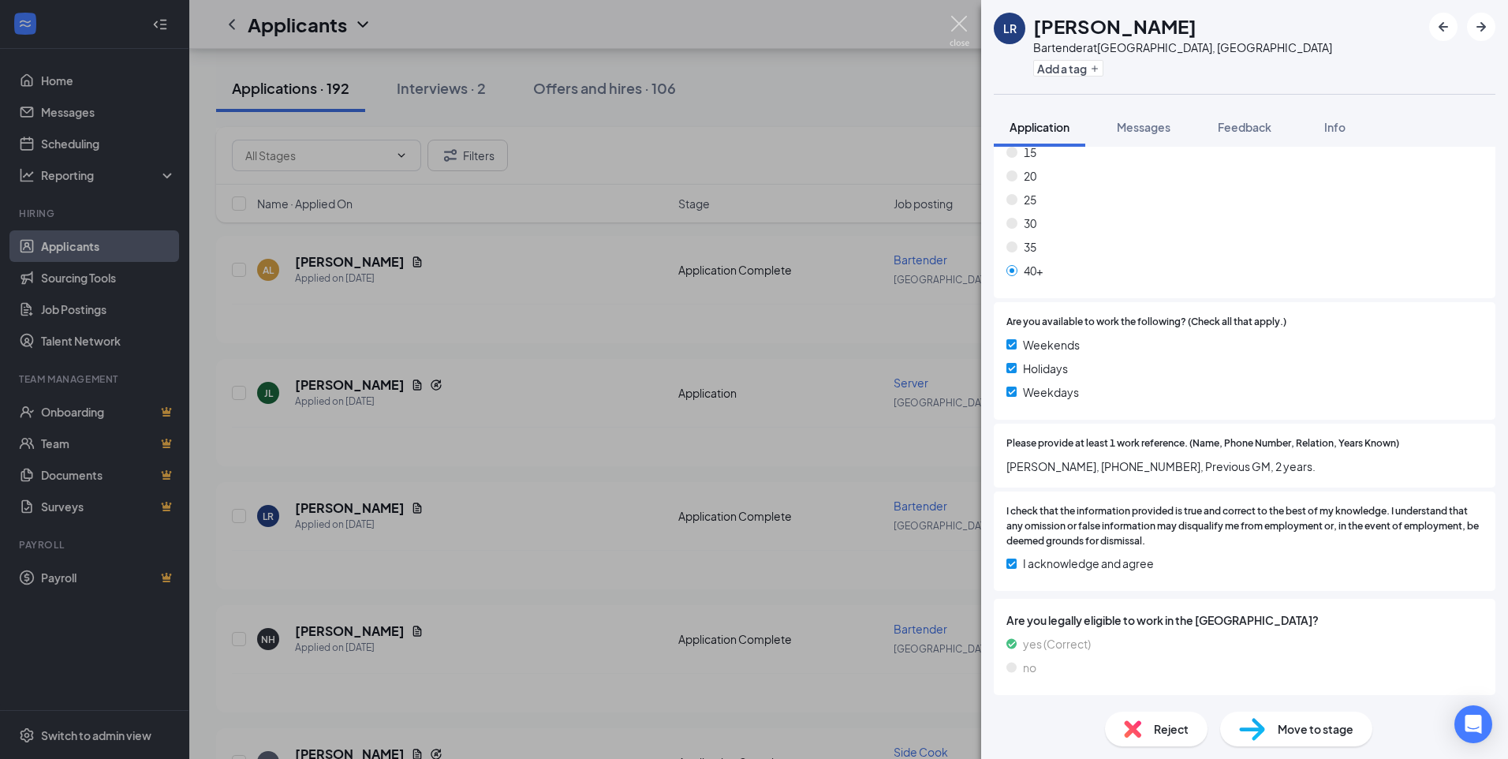
click at [958, 23] on img at bounding box center [960, 31] width 20 height 31
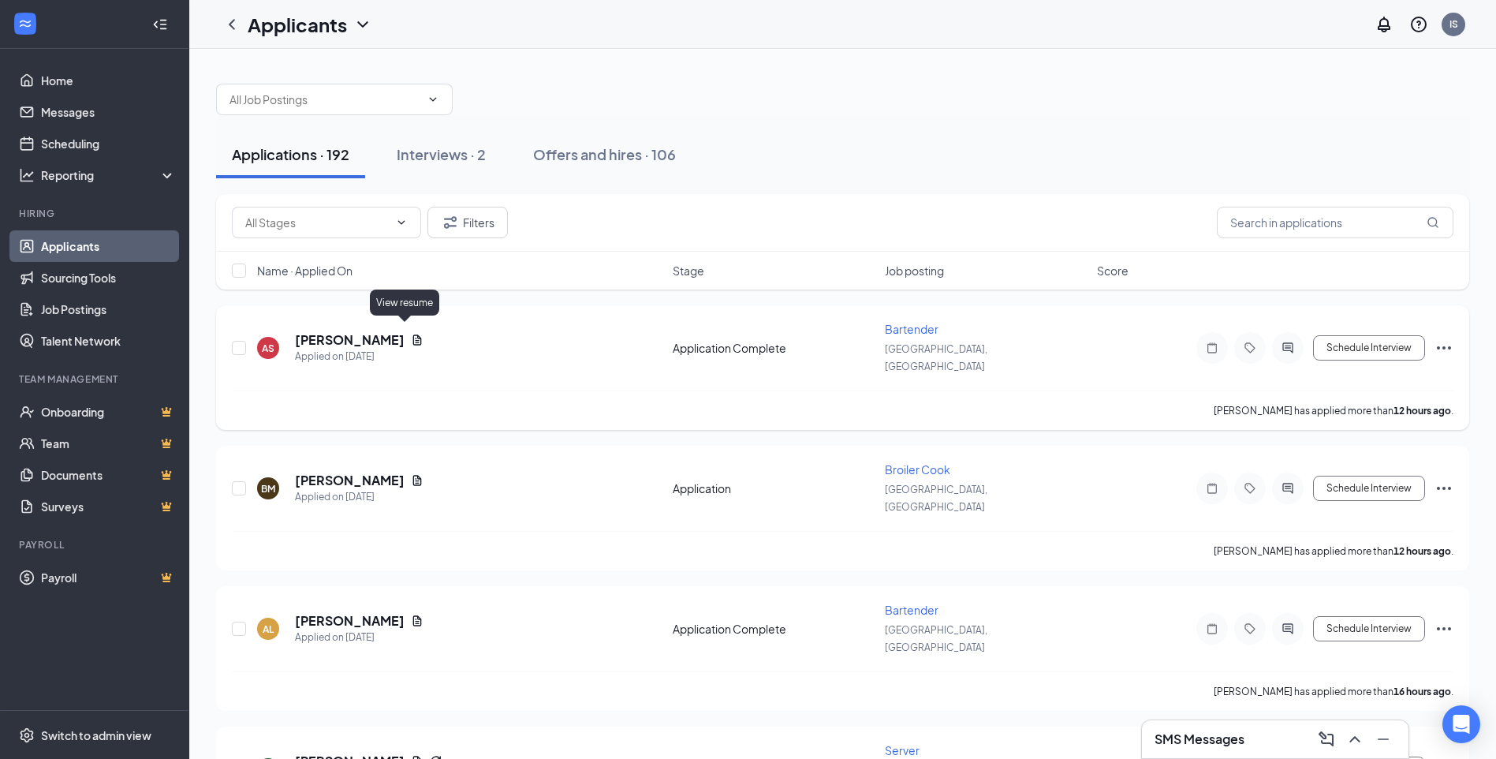
click at [411, 334] on icon "Document" at bounding box center [417, 340] width 13 height 13
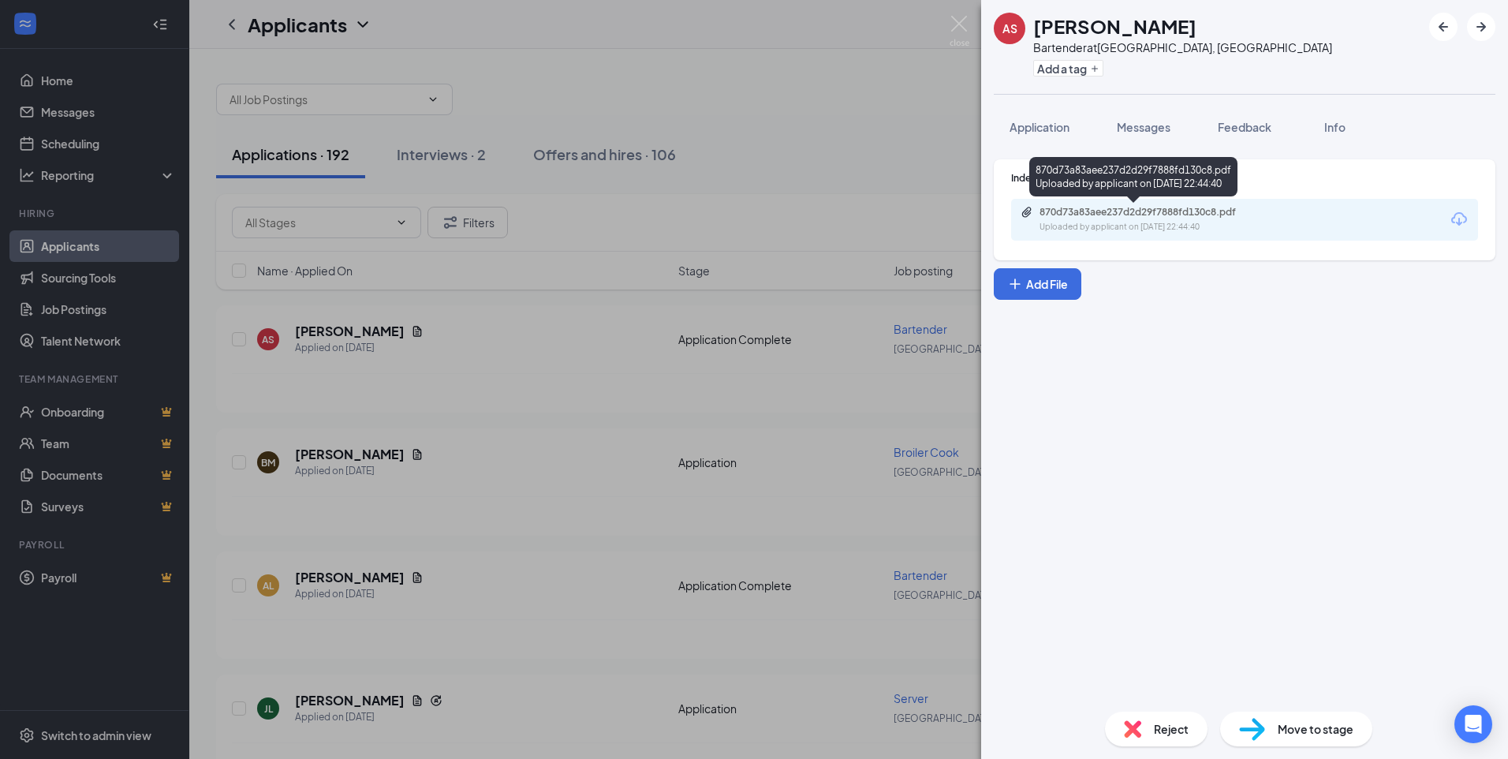
click at [1096, 214] on div "870d73a83aee237d2d29f7888fd130c8.pdf" at bounding box center [1150, 212] width 221 height 13
drag, startPoint x: 1047, startPoint y: 126, endPoint x: 1047, endPoint y: 110, distance: 16.6
click at [1046, 126] on span "Application" at bounding box center [1040, 127] width 60 height 14
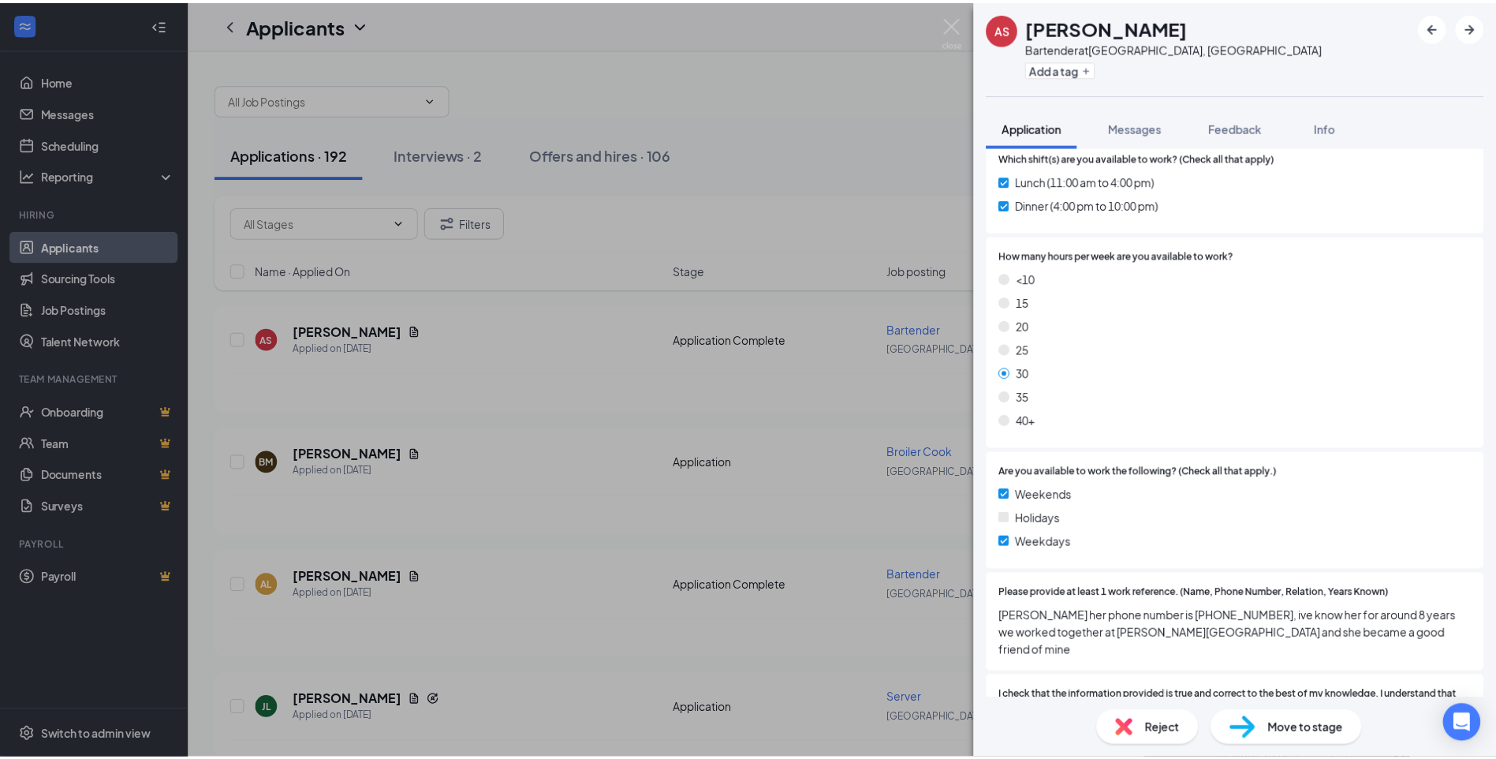
scroll to position [868, 0]
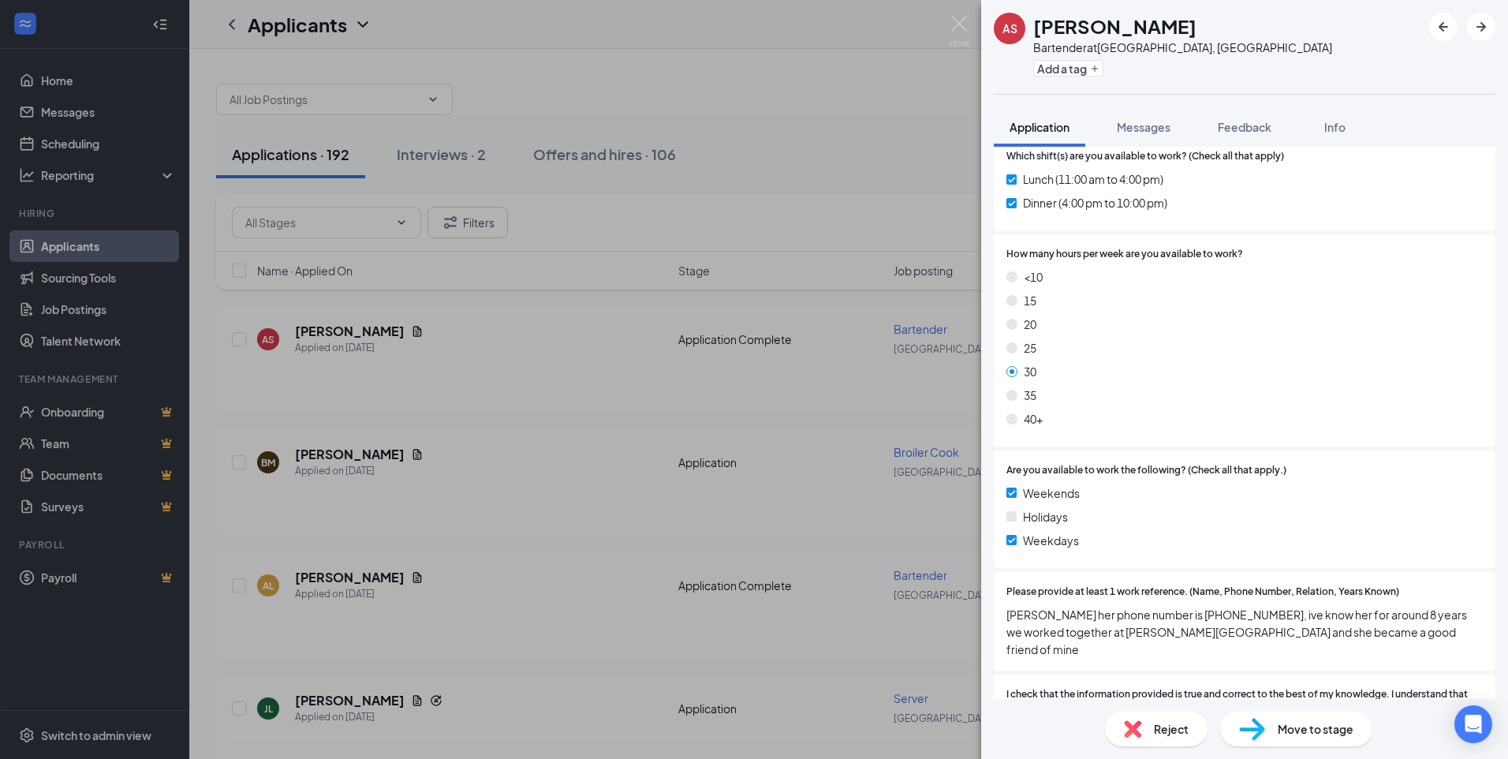
click at [959, 11] on div "AS [PERSON_NAME] Bartender at [GEOGRAPHIC_DATA], IN Add a tag Application Messa…" at bounding box center [754, 379] width 1508 height 759
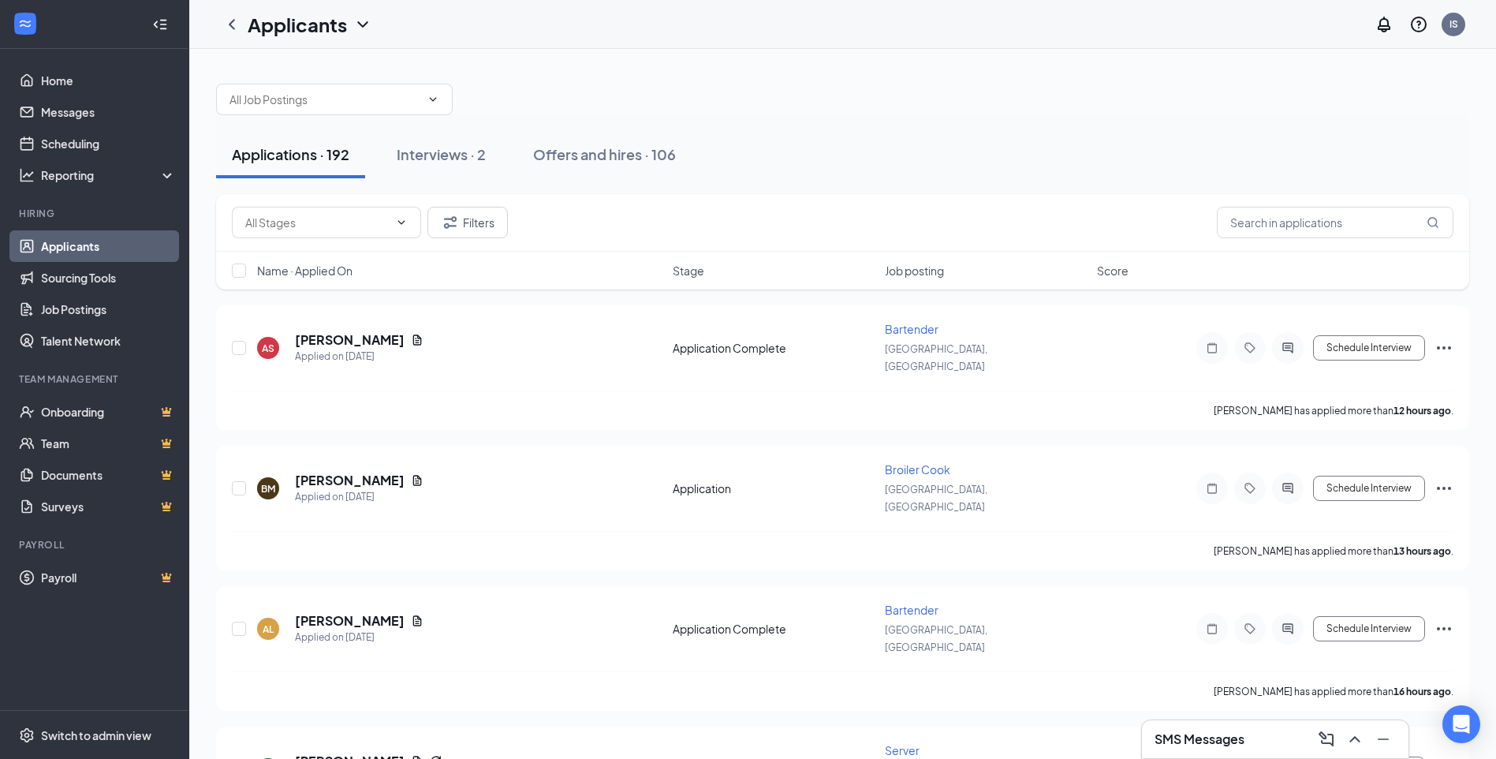
click at [960, 24] on div "Applicants IS" at bounding box center [842, 24] width 1307 height 49
